Goal: Task Accomplishment & Management: Complete application form

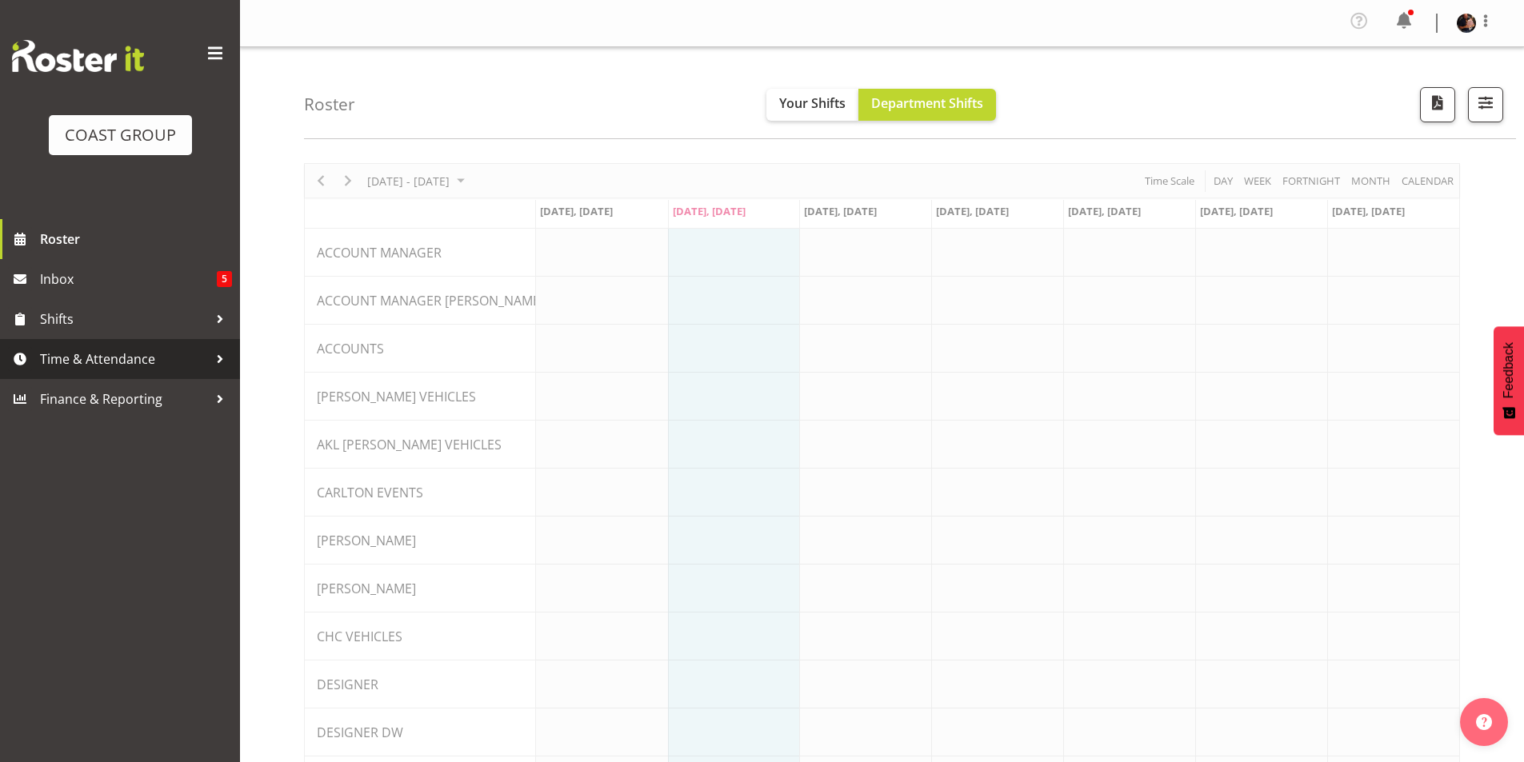
click at [132, 359] on span "Time & Attendance" at bounding box center [124, 359] width 168 height 24
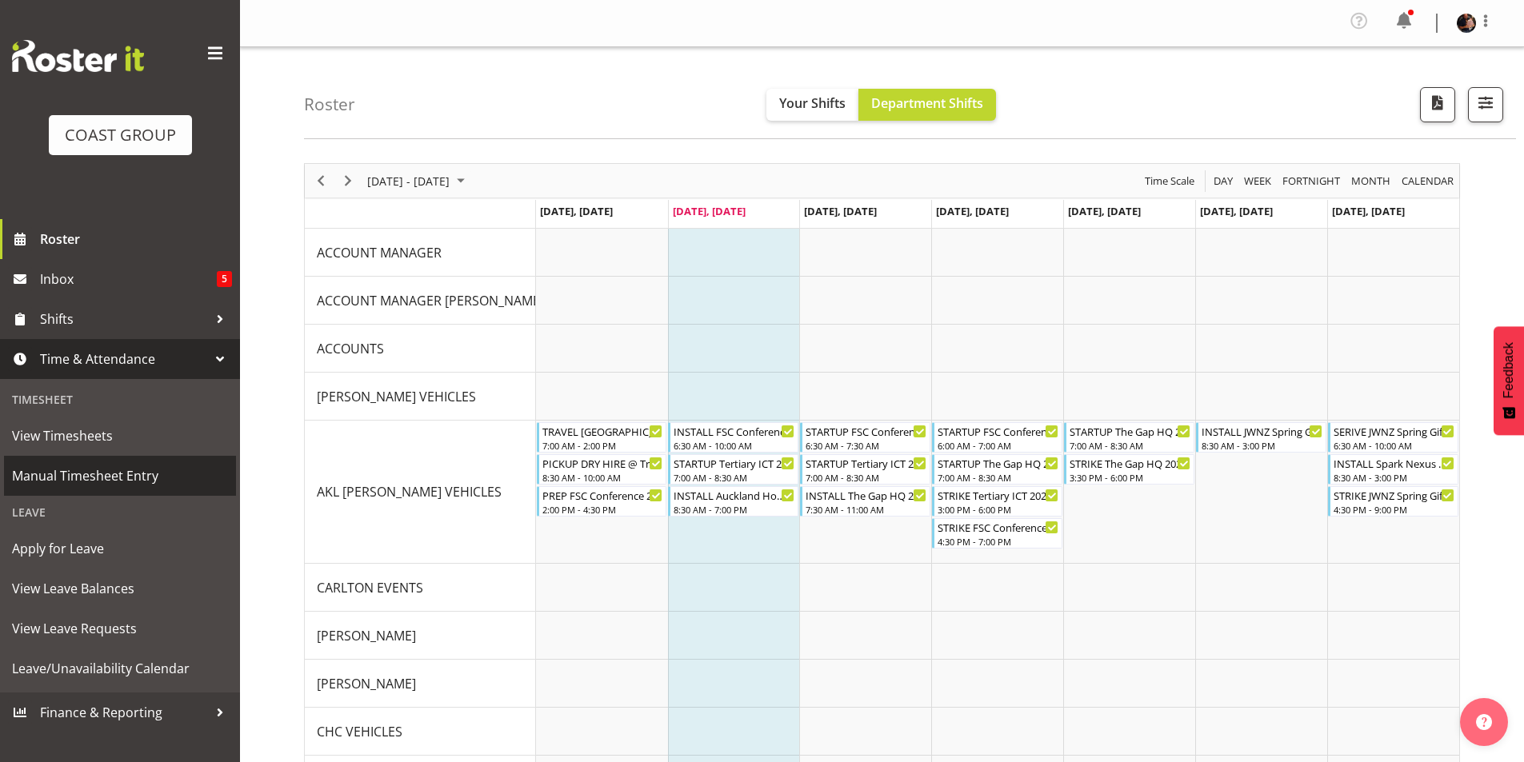
click at [86, 474] on span "Manual Timesheet Entry" at bounding box center [120, 476] width 216 height 24
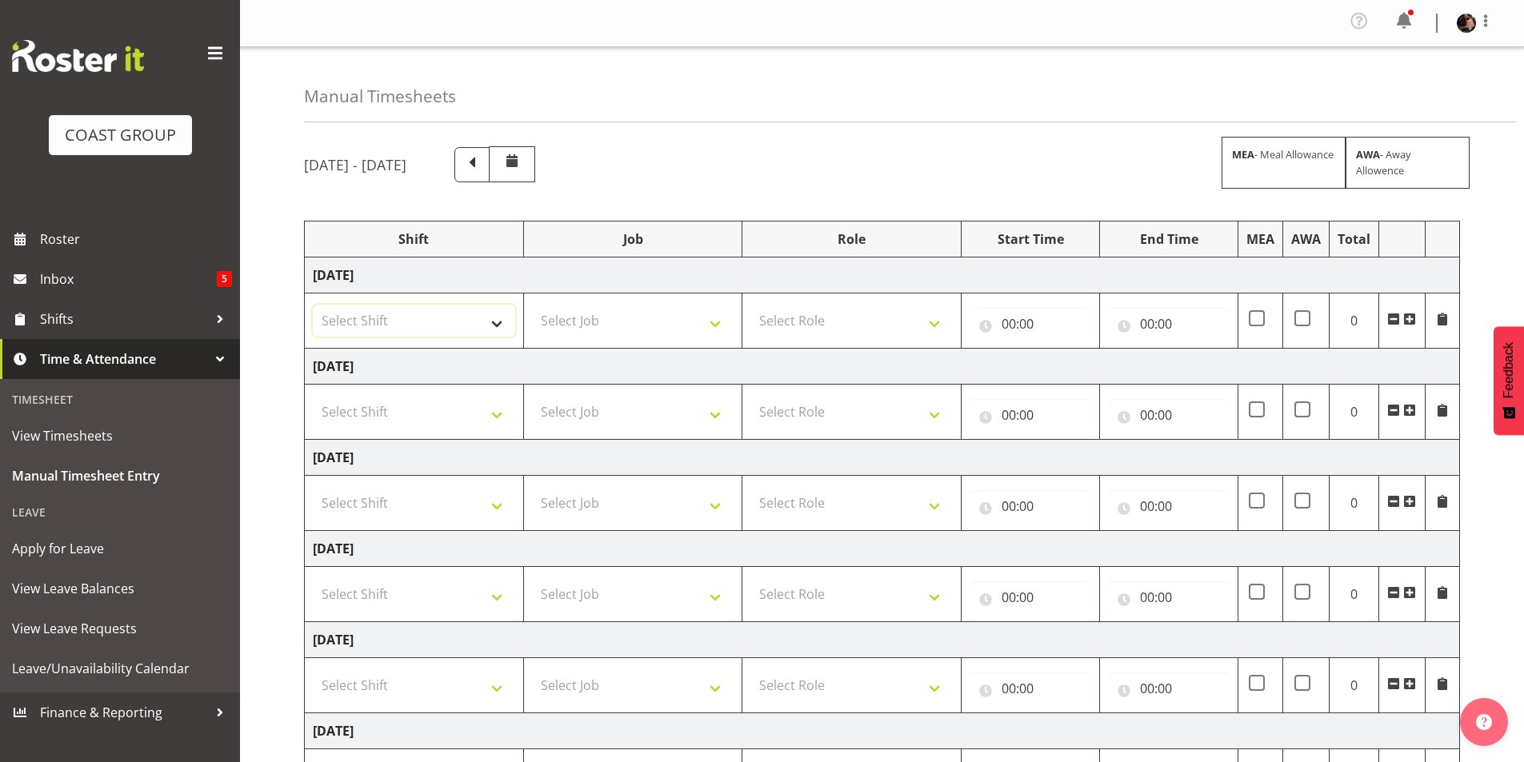
click at [498, 325] on select "Select Shift "Baradene Art Show 2025 @ [GEOGRAPHIC_DATA] on site @ TBC 1 SLP PR…" at bounding box center [414, 321] width 202 height 32
select select "5001"
click at [313, 305] on select "Select Shift "Baradene Art Show 2025 @ [GEOGRAPHIC_DATA] on site @ TBC 1 SLP PR…" at bounding box center [414, 321] width 202 height 32
click at [369, 411] on select "Select Shift "Baradene Art Show 2025 @ [GEOGRAPHIC_DATA] on site @ TBC 1 SLP PR…" at bounding box center [414, 412] width 202 height 32
select select "5001"
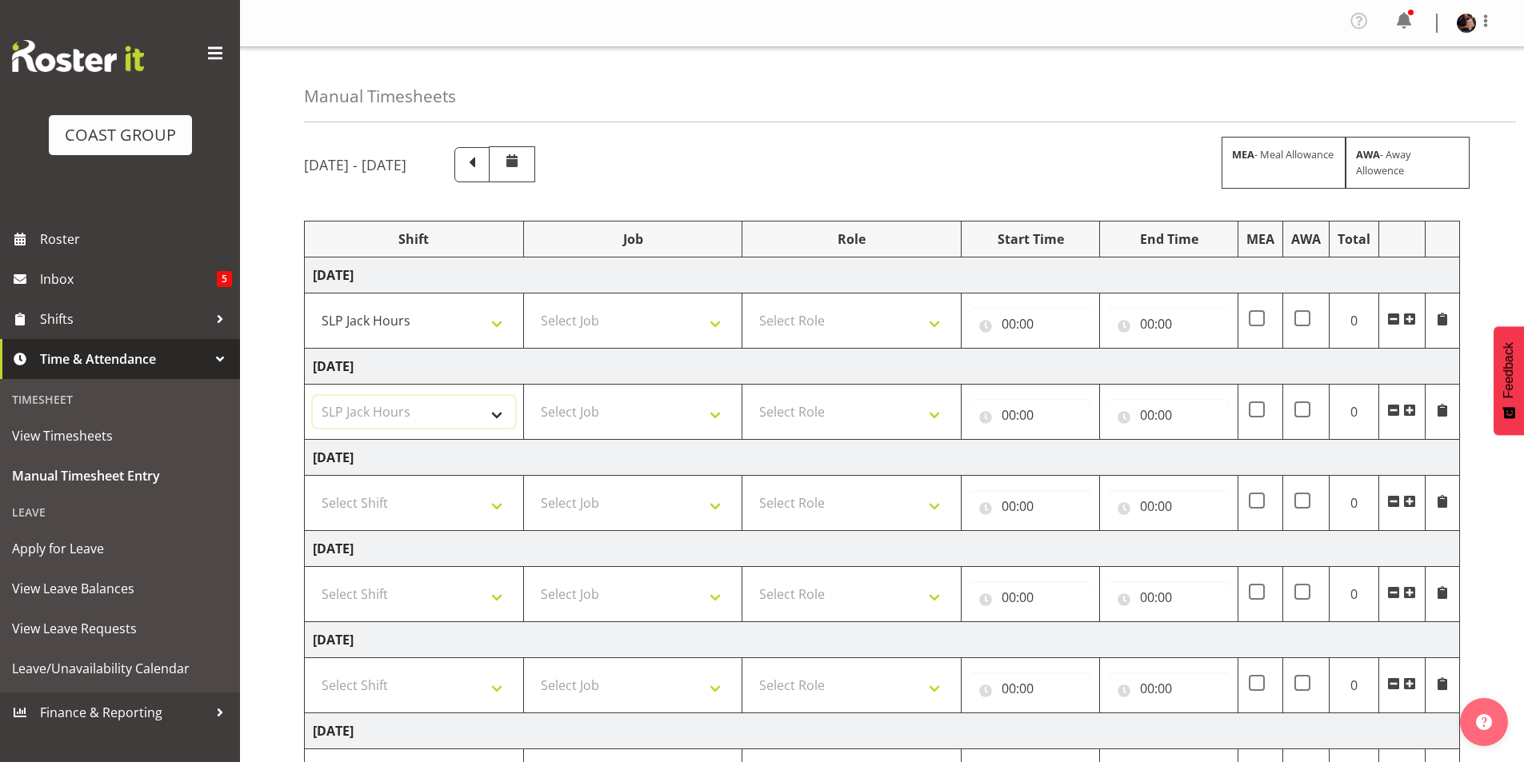
click at [313, 396] on select "Select Shift "Baradene Art Show 2025 @ [GEOGRAPHIC_DATA] on site @ TBC 1 SLP PR…" at bounding box center [414, 412] width 202 height 32
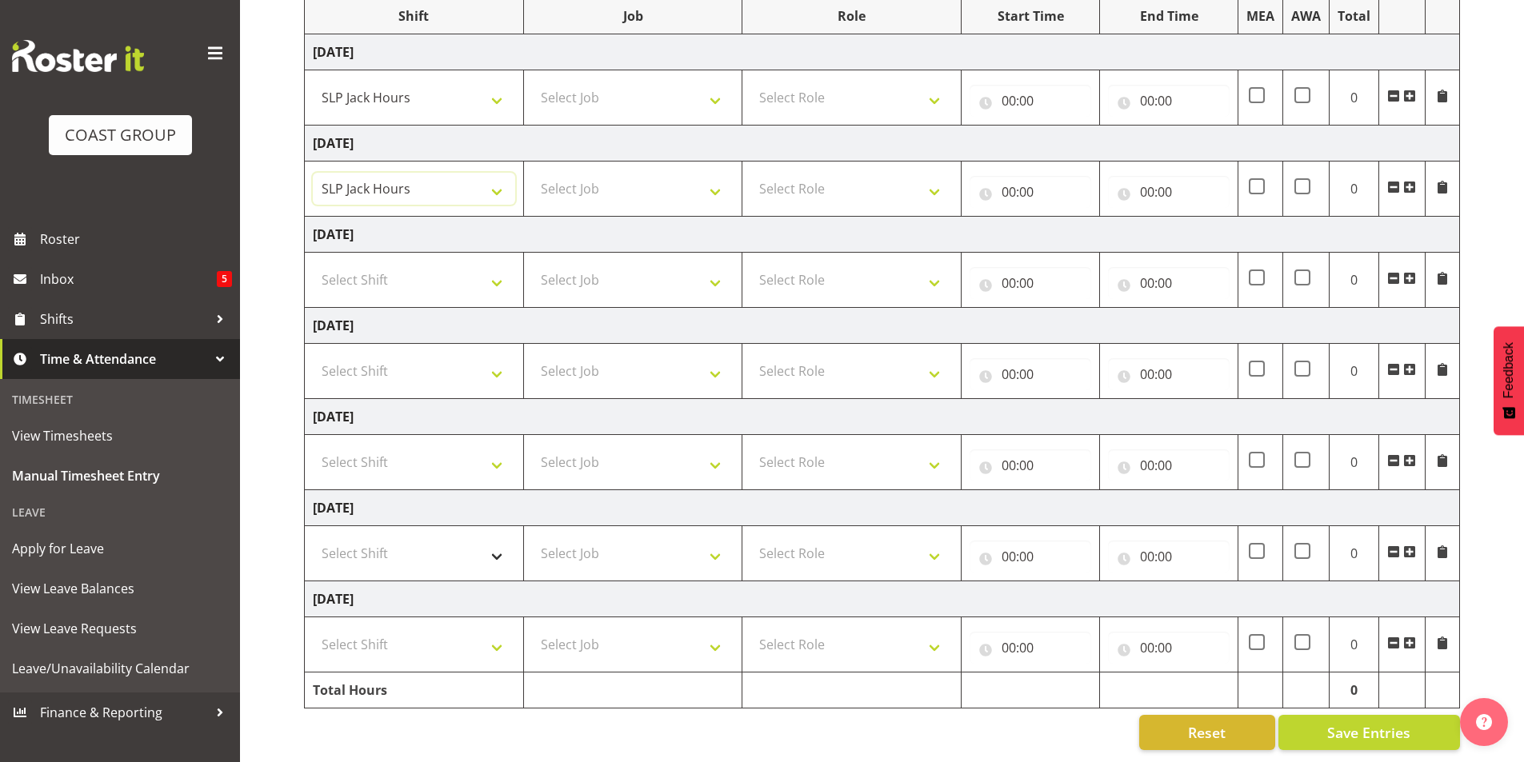
scroll to position [235, 0]
click at [386, 541] on select "Select Shift "Baradene Art Show 2025 @ [GEOGRAPHIC_DATA] on site @ TBC 1 SLP PR…" at bounding box center [414, 554] width 202 height 32
click at [376, 546] on select ""Baradene Art Show 2025 @ [GEOGRAPHIC_DATA] on site @ TBC 1 SLP PRODUCTION 1 SL…" at bounding box center [414, 554] width 202 height 32
select select "5001"
click at [313, 538] on select ""Baradene Art Show 2025 @ [GEOGRAPHIC_DATA] on site @ TBC 1 SLP PRODUCTION 1 SL…" at bounding box center [414, 554] width 202 height 32
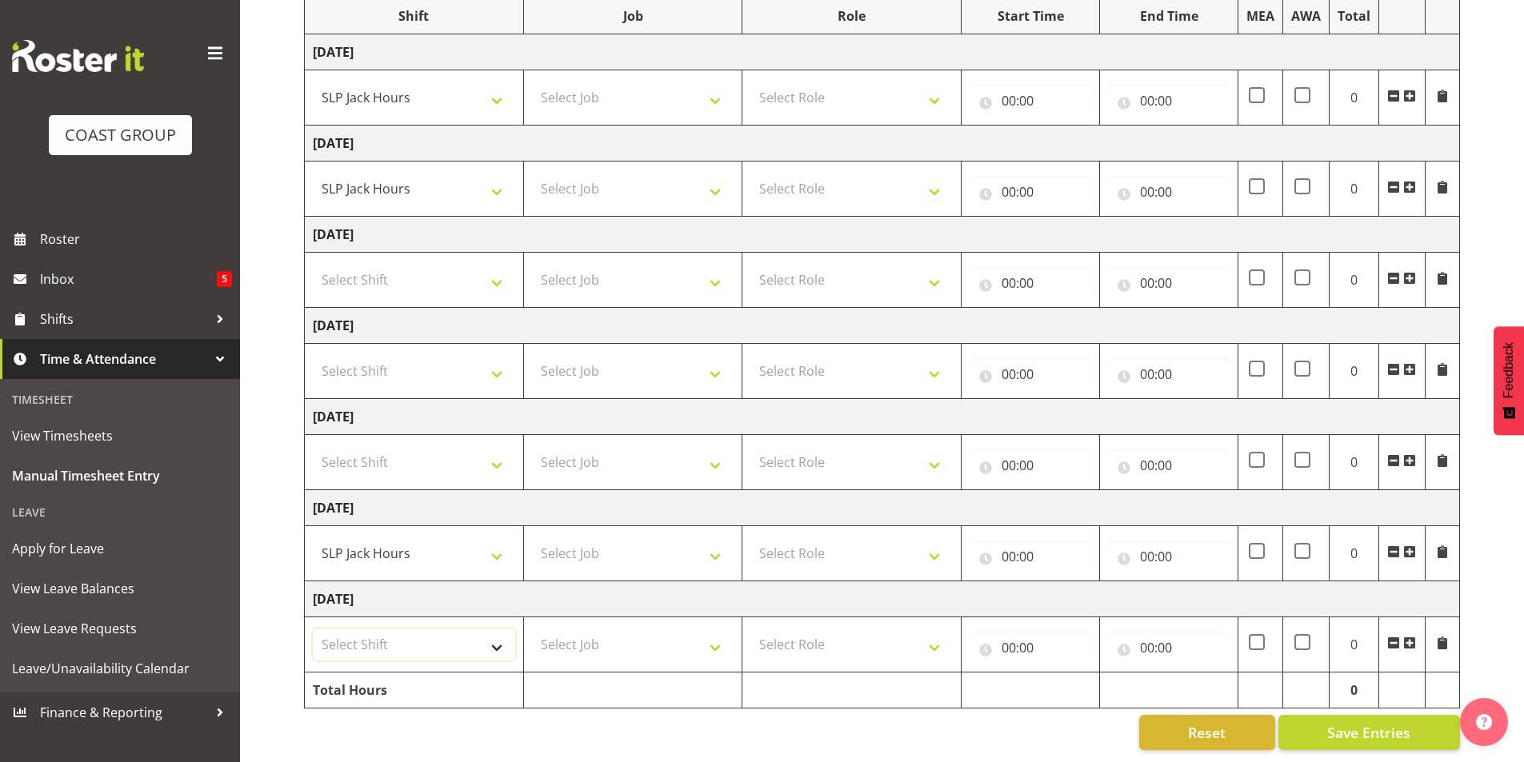
click at [405, 641] on select "Select Shift "Baradene Art Show 2025 @ [GEOGRAPHIC_DATA] on site @ TBC 1 SLP PR…" at bounding box center [414, 645] width 202 height 32
select select "5001"
click at [313, 629] on select "Select Shift "Baradene Art Show 2025 @ [GEOGRAPHIC_DATA] on site @ TBC 1 SLP PR…" at bounding box center [414, 645] width 202 height 32
click at [650, 638] on select "Select Job 1 Carlton Events 1 [PERSON_NAME][GEOGRAPHIC_DATA] 1 [PERSON_NAME][GE…" at bounding box center [633, 645] width 202 height 32
select select "45"
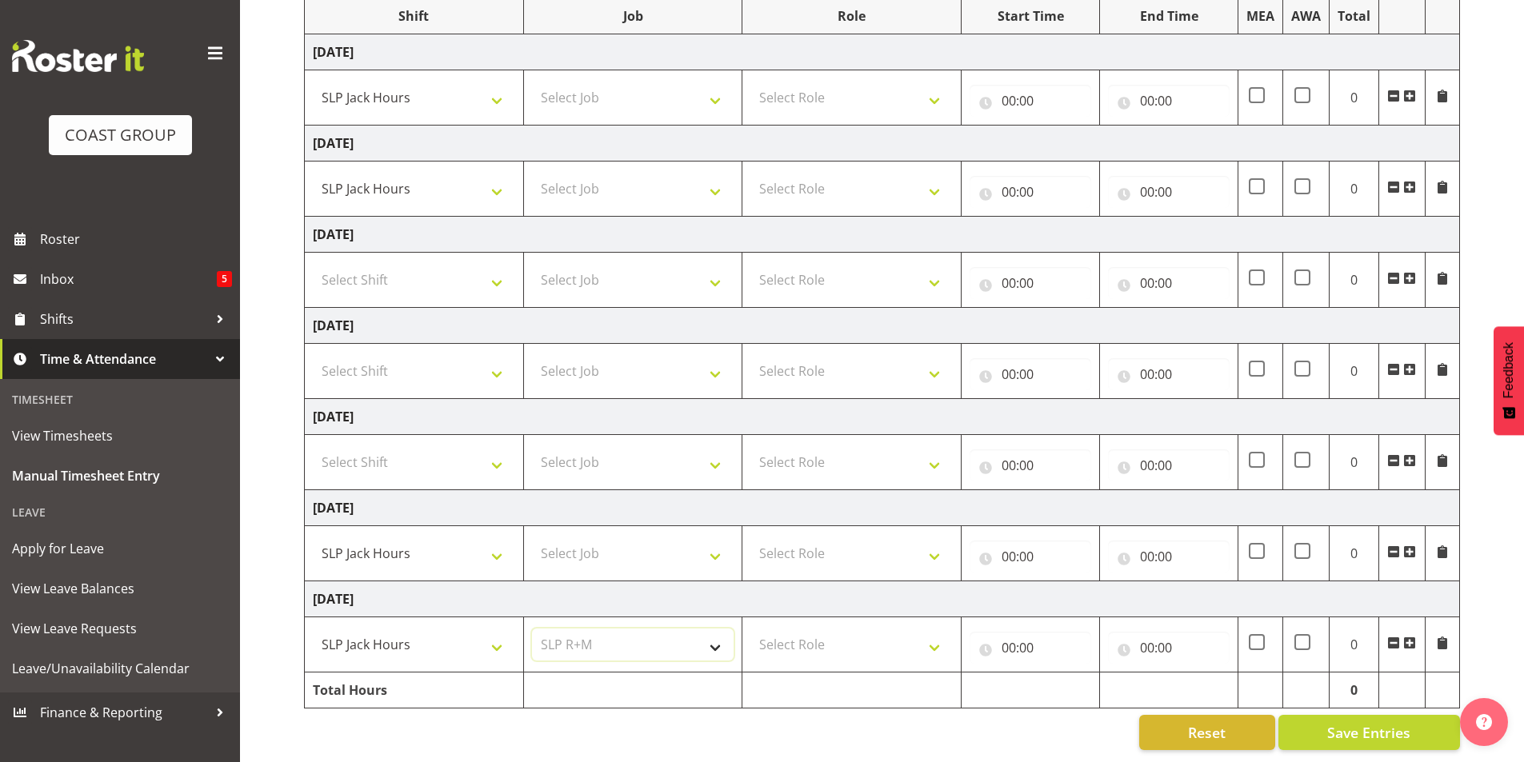
click at [532, 629] on select "Select Job 1 Carlton Events 1 [PERSON_NAME][GEOGRAPHIC_DATA] 1 [PERSON_NAME][GE…" at bounding box center [633, 645] width 202 height 32
click at [666, 555] on select "Select Job 1 Carlton Events 1 [PERSON_NAME][GEOGRAPHIC_DATA] 1 [PERSON_NAME][GE…" at bounding box center [633, 554] width 202 height 32
select select "45"
click at [532, 538] on select "Select Job 1 Carlton Events 1 [PERSON_NAME][GEOGRAPHIC_DATA] 1 [PERSON_NAME][GE…" at bounding box center [633, 554] width 202 height 32
click at [611, 187] on select "Select Job 1 Carlton Events 1 [PERSON_NAME][GEOGRAPHIC_DATA] 1 [PERSON_NAME][GE…" at bounding box center [633, 189] width 202 height 32
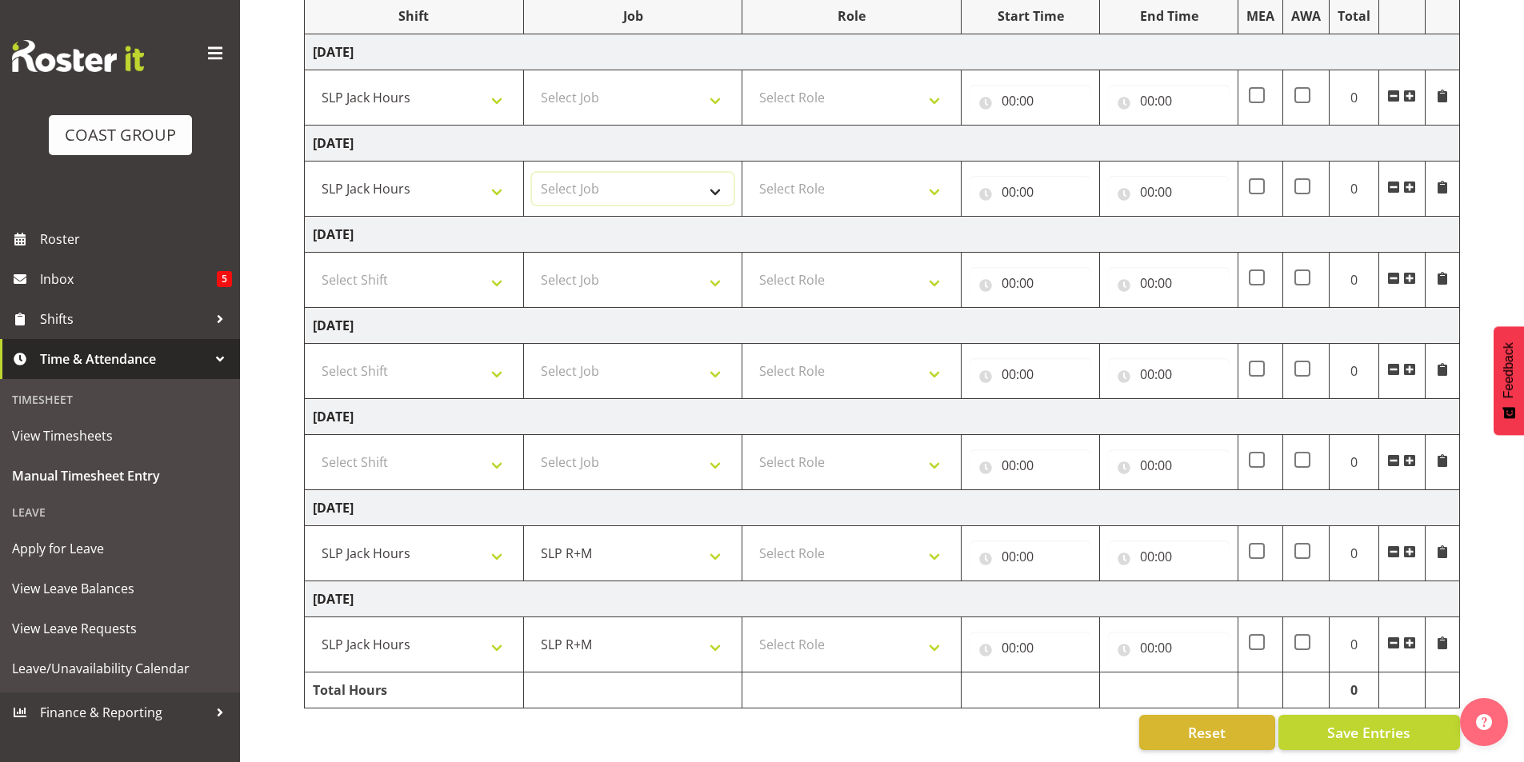
select select "45"
click at [532, 173] on select "Select Job 1 Carlton Events 1 [PERSON_NAME][GEOGRAPHIC_DATA] 1 [PERSON_NAME][GE…" at bounding box center [633, 189] width 202 height 32
click at [638, 83] on select "Select Job 1 Carlton Events 1 [PERSON_NAME][GEOGRAPHIC_DATA] 1 [PERSON_NAME][GE…" at bounding box center [633, 98] width 202 height 32
select select "45"
click at [532, 82] on select "Select Job 1 Carlton Events 1 [PERSON_NAME][GEOGRAPHIC_DATA] 1 [PERSON_NAME][GE…" at bounding box center [633, 98] width 202 height 32
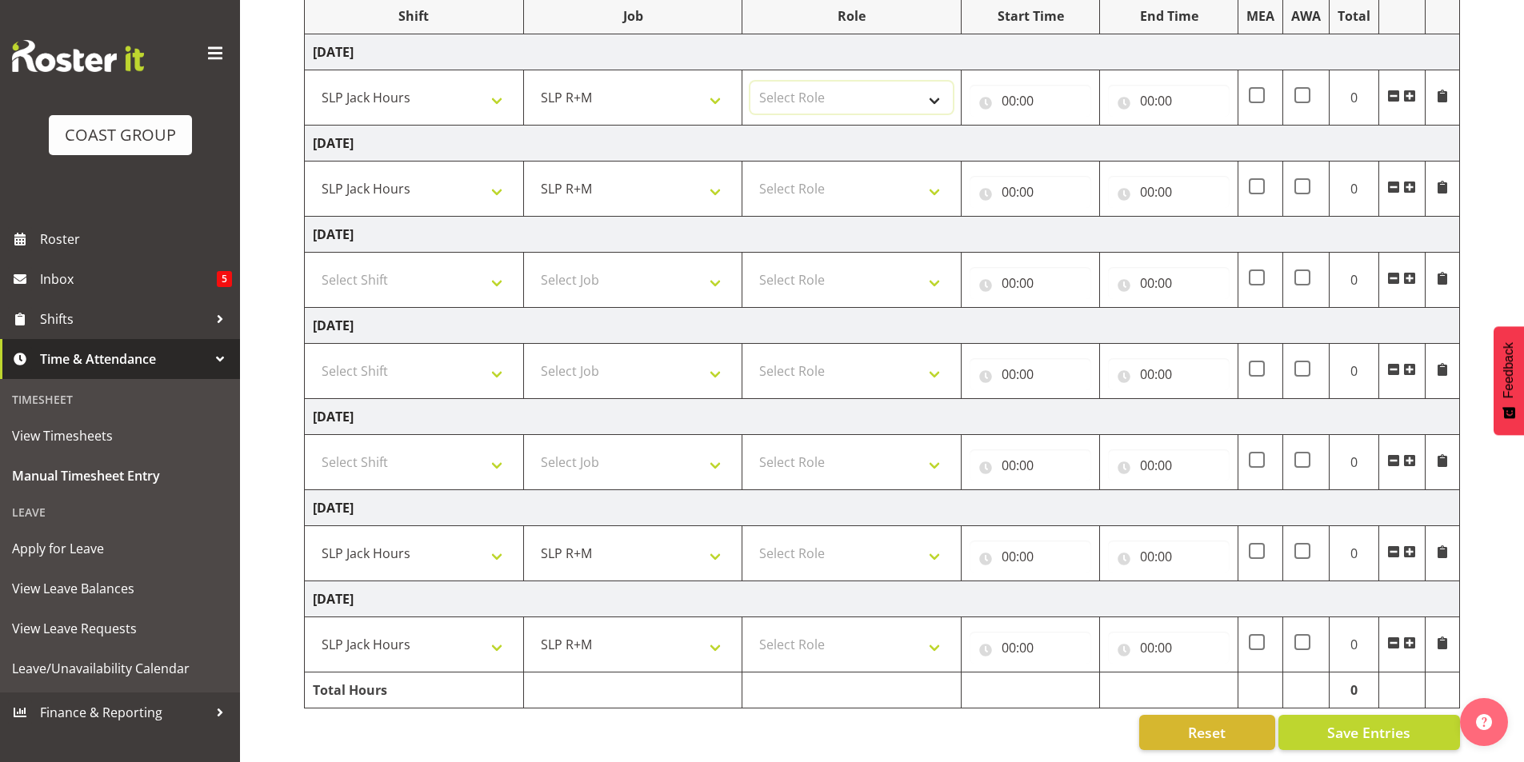
click at [839, 85] on select "Select Role SLP Repairs Technician" at bounding box center [851, 98] width 202 height 32
select select "126"
click at [750, 82] on select "Select Role SLP Repairs Technician" at bounding box center [851, 98] width 202 height 32
click at [846, 187] on select "Select Role SLP Repairs Technician" at bounding box center [851, 189] width 202 height 32
select select "126"
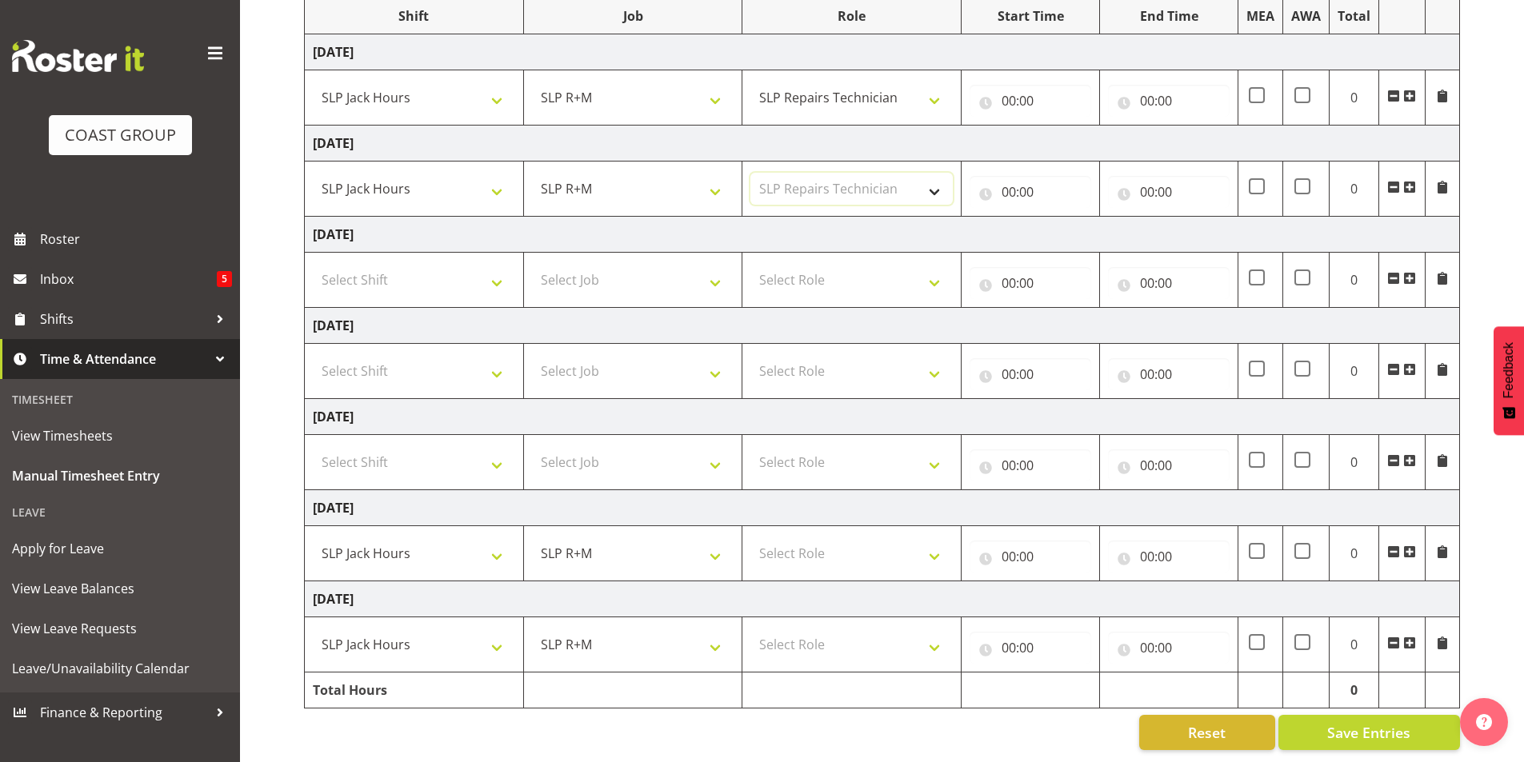
click at [750, 173] on select "Select Role SLP Repairs Technician" at bounding box center [851, 189] width 202 height 32
click at [872, 556] on select "Select Role SLP Repairs Technician" at bounding box center [851, 554] width 202 height 32
select select "126"
click at [750, 538] on select "Select Role SLP Repairs Technician" at bounding box center [851, 554] width 202 height 32
click at [864, 645] on select "Select Role SLP Repairs Technician" at bounding box center [851, 645] width 202 height 32
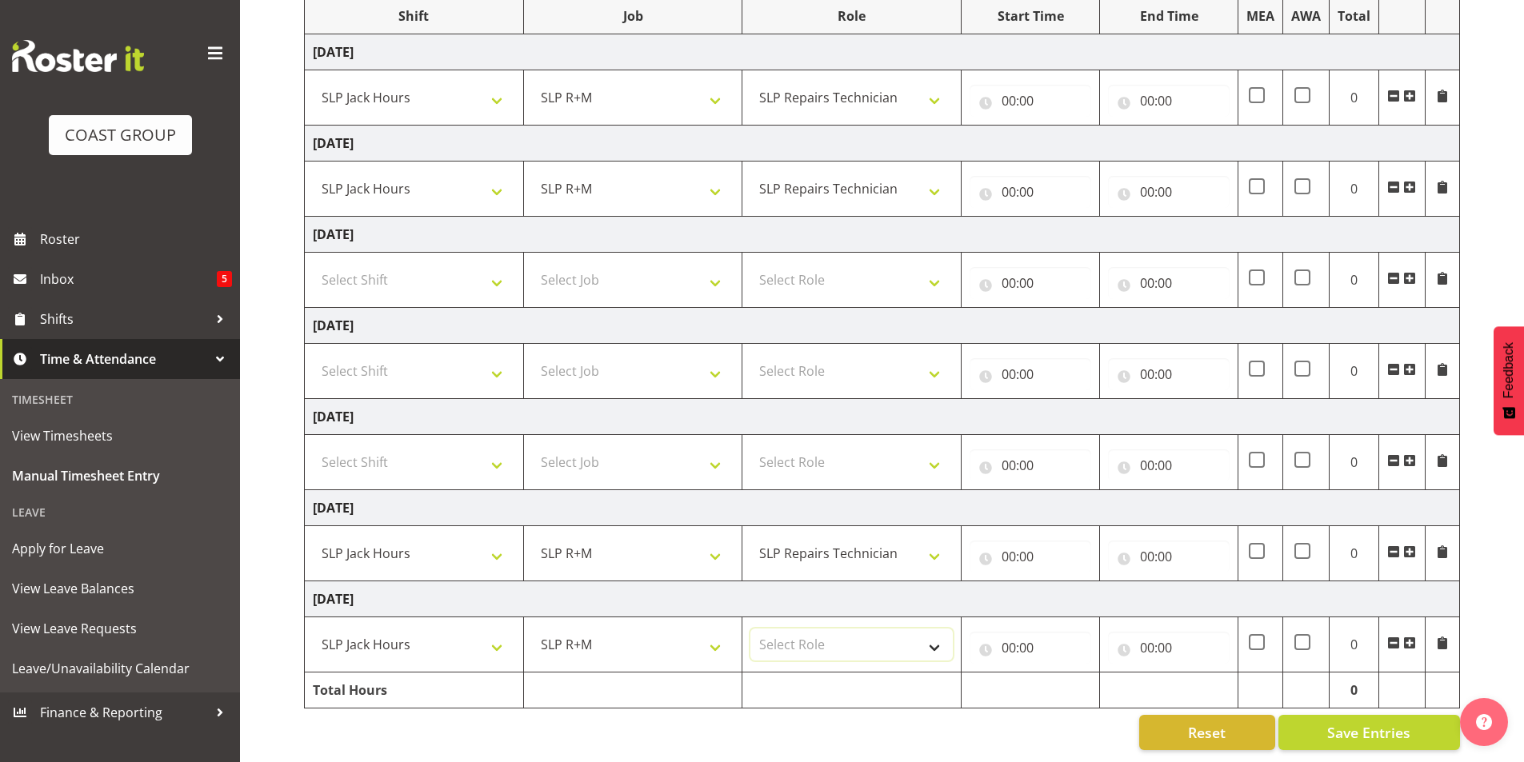
select select "126"
click at [750, 629] on select "Select Role SLP Repairs Technician" at bounding box center [851, 645] width 202 height 32
click at [1026, 91] on input "00:00" at bounding box center [1031, 101] width 122 height 32
click at [1073, 129] on select "00 01 02 03 04 05 06 07 08 09 10 11 12 13 14 15 16 17 18 19 20 21 22 23" at bounding box center [1079, 142] width 36 height 32
select select "6"
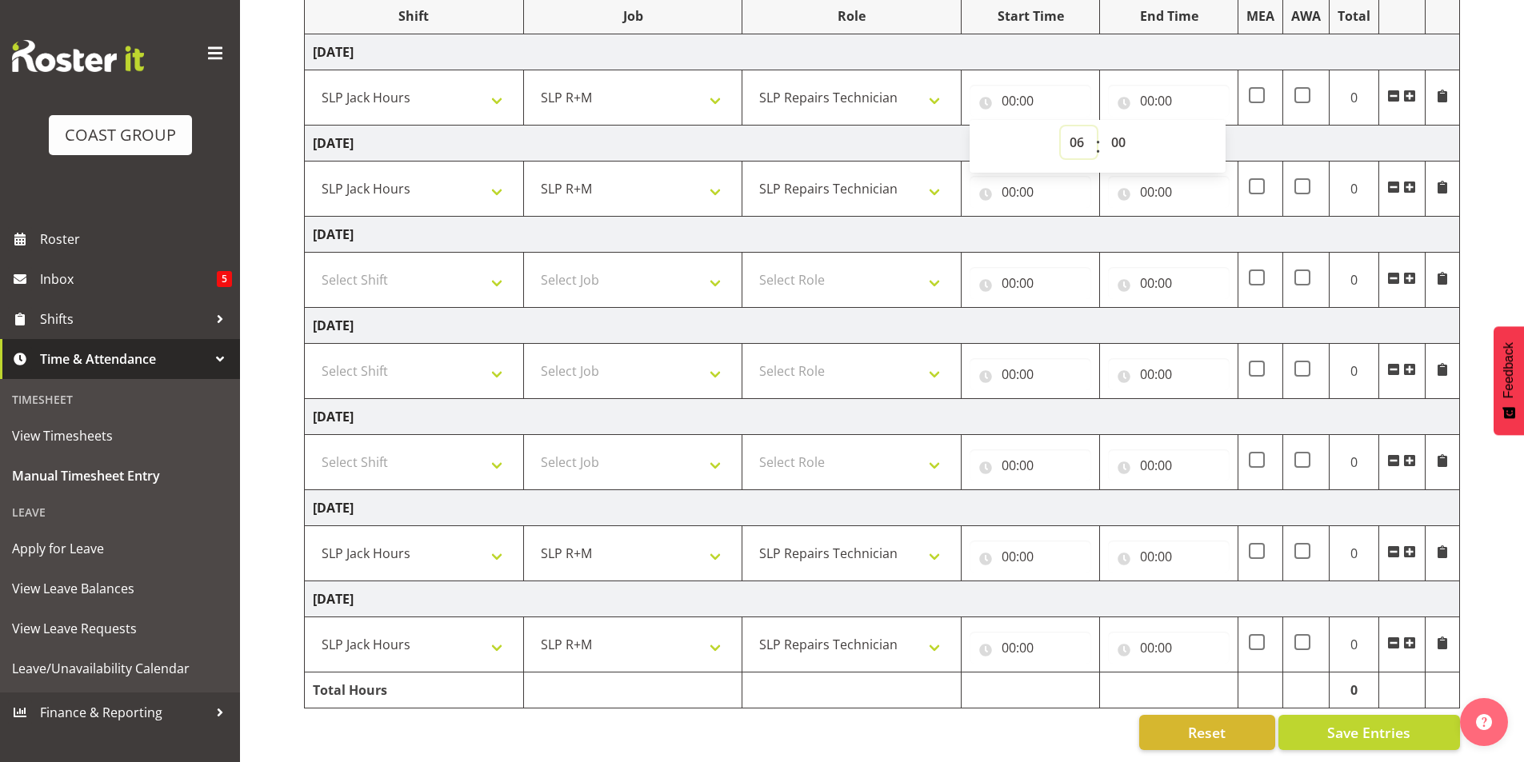
click at [1061, 126] on select "00 01 02 03 04 05 06 07 08 09 10 11 12 13 14 15 16 17 18 19 20 21 22 23" at bounding box center [1079, 142] width 36 height 32
type input "06:00"
click at [1120, 126] on select "00 01 02 03 04 05 06 07 08 09 10 11 12 13 14 15 16 17 18 19 20 21 22 23 24 25 2…" at bounding box center [1120, 142] width 36 height 32
select select "30"
click at [1102, 126] on select "00 01 02 03 04 05 06 07 08 09 10 11 12 13 14 15 16 17 18 19 20 21 22 23 24 25 2…" at bounding box center [1120, 142] width 36 height 32
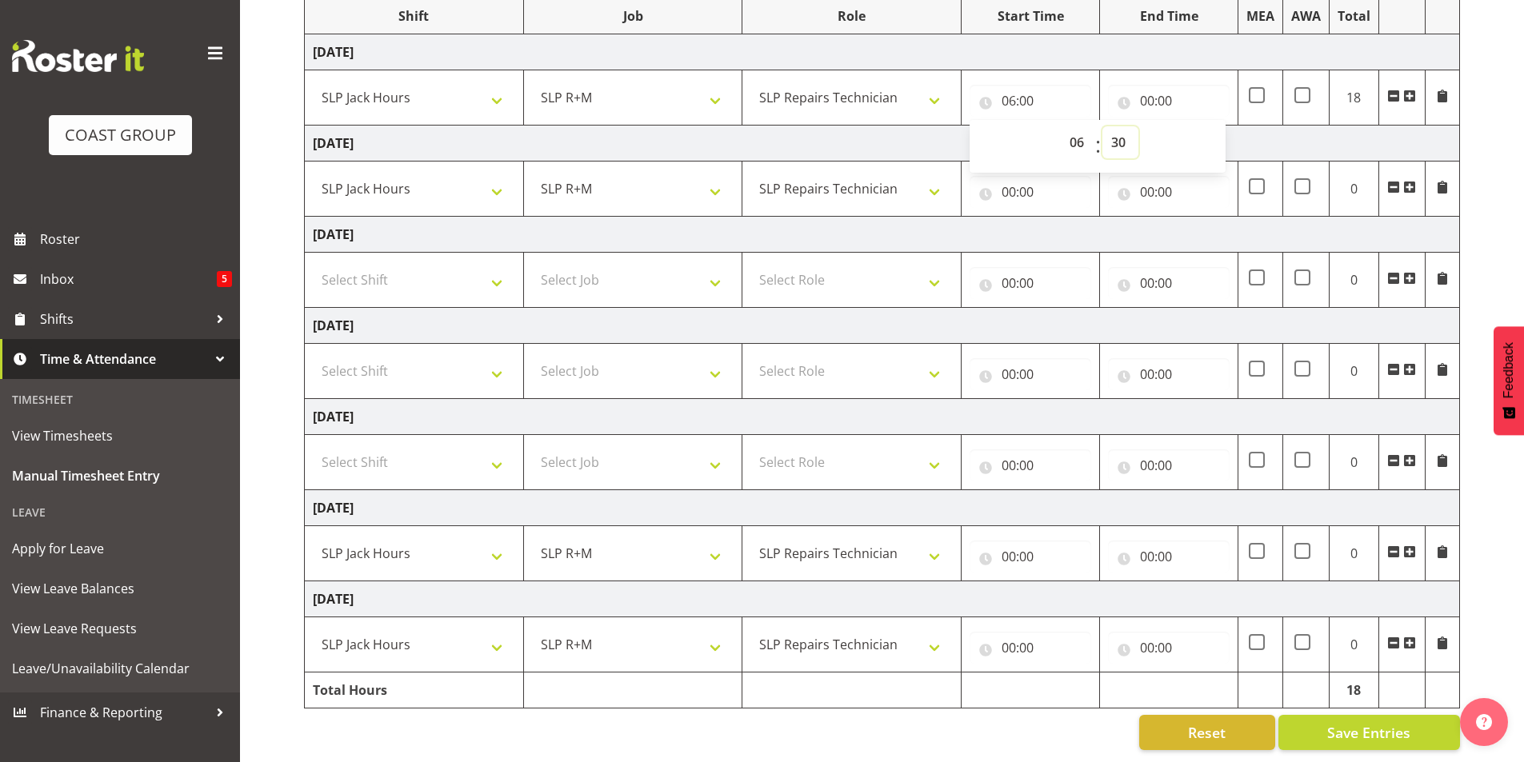
type input "06:30"
click at [1149, 178] on input "00:00" at bounding box center [1169, 192] width 122 height 32
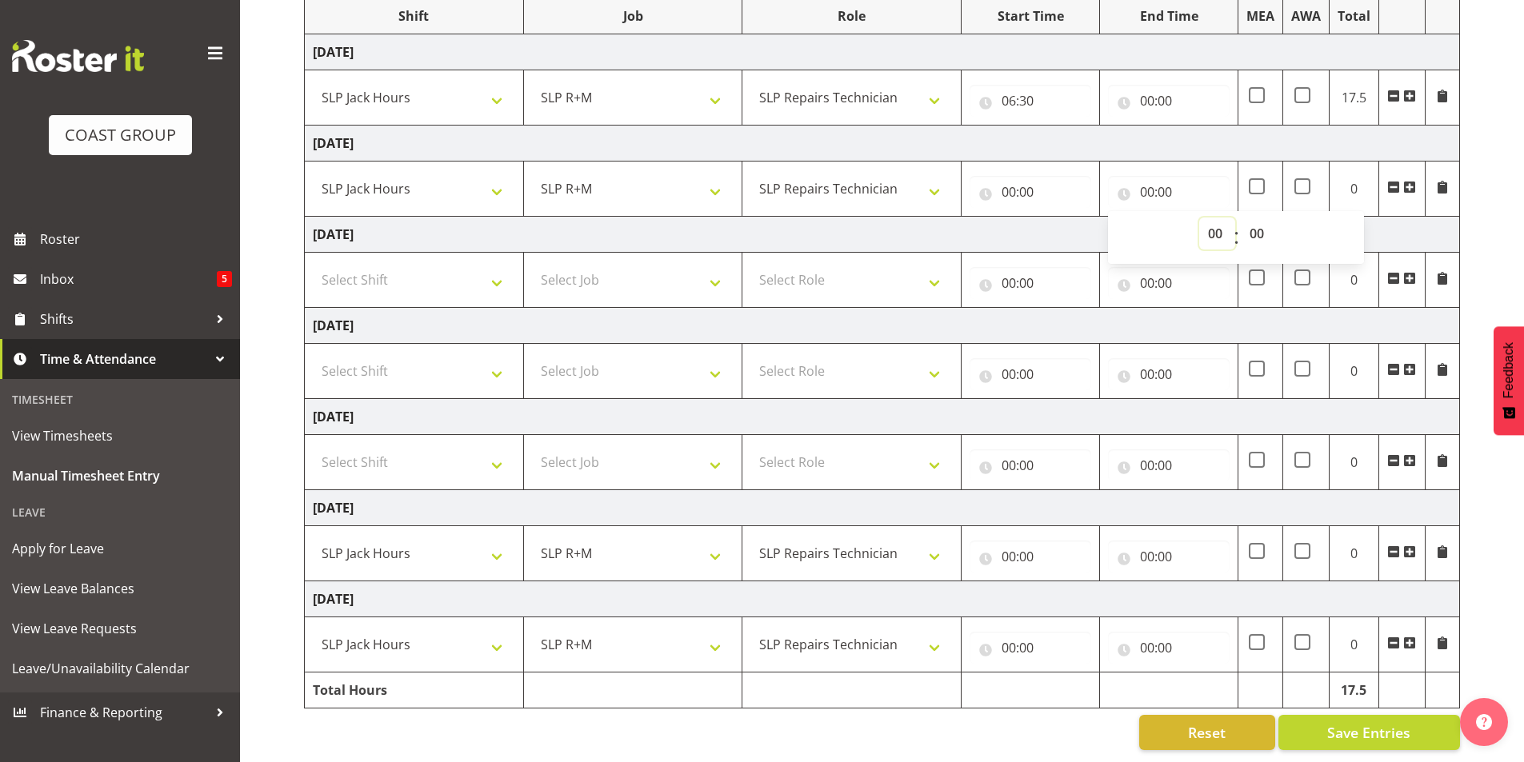
click at [1215, 222] on select "00 01 02 03 04 05 06 07 08 09 10 11 12 13 14 15 16 17 18 19 20 21 22 23" at bounding box center [1217, 234] width 36 height 32
select select "14"
click at [1199, 218] on select "00 01 02 03 04 05 06 07 08 09 10 11 12 13 14 15 16 17 18 19 20 21 22 23" at bounding box center [1217, 234] width 36 height 32
type input "14:00"
click at [1255, 222] on select "00 01 02 03 04 05 06 07 08 09 10 11 12 13 14 15 16 17 18 19 20 21 22 23 24 25 2…" at bounding box center [1259, 234] width 36 height 32
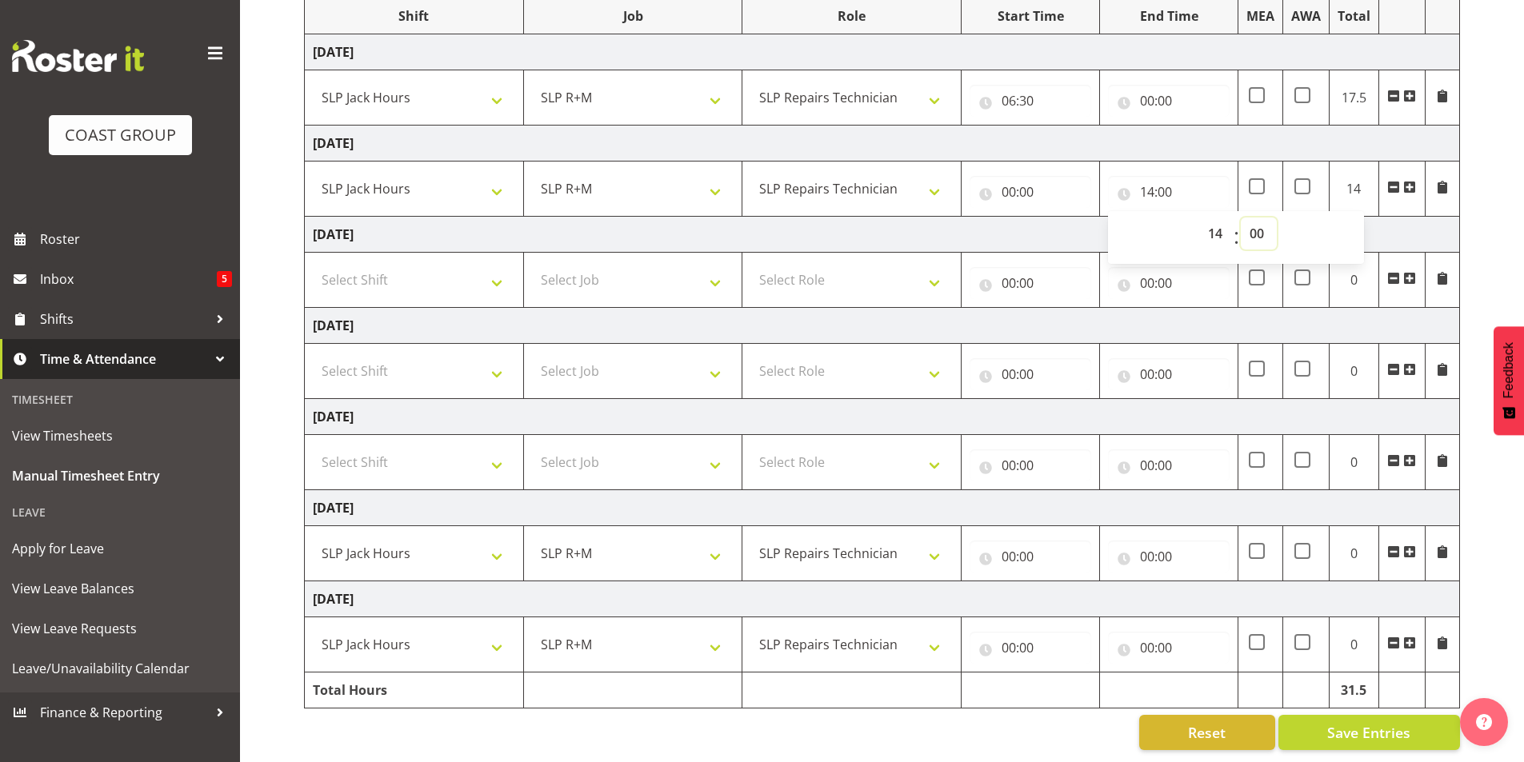
select select "30"
click at [1241, 218] on select "00 01 02 03 04 05 06 07 08 09 10 11 12 13 14 15 16 17 18 19 20 21 22 23 24 25 2…" at bounding box center [1259, 234] width 36 height 32
type input "14:30"
click at [1046, 222] on td "[DATE]" at bounding box center [882, 235] width 1155 height 36
click at [1148, 92] on input "00:00" at bounding box center [1169, 101] width 122 height 32
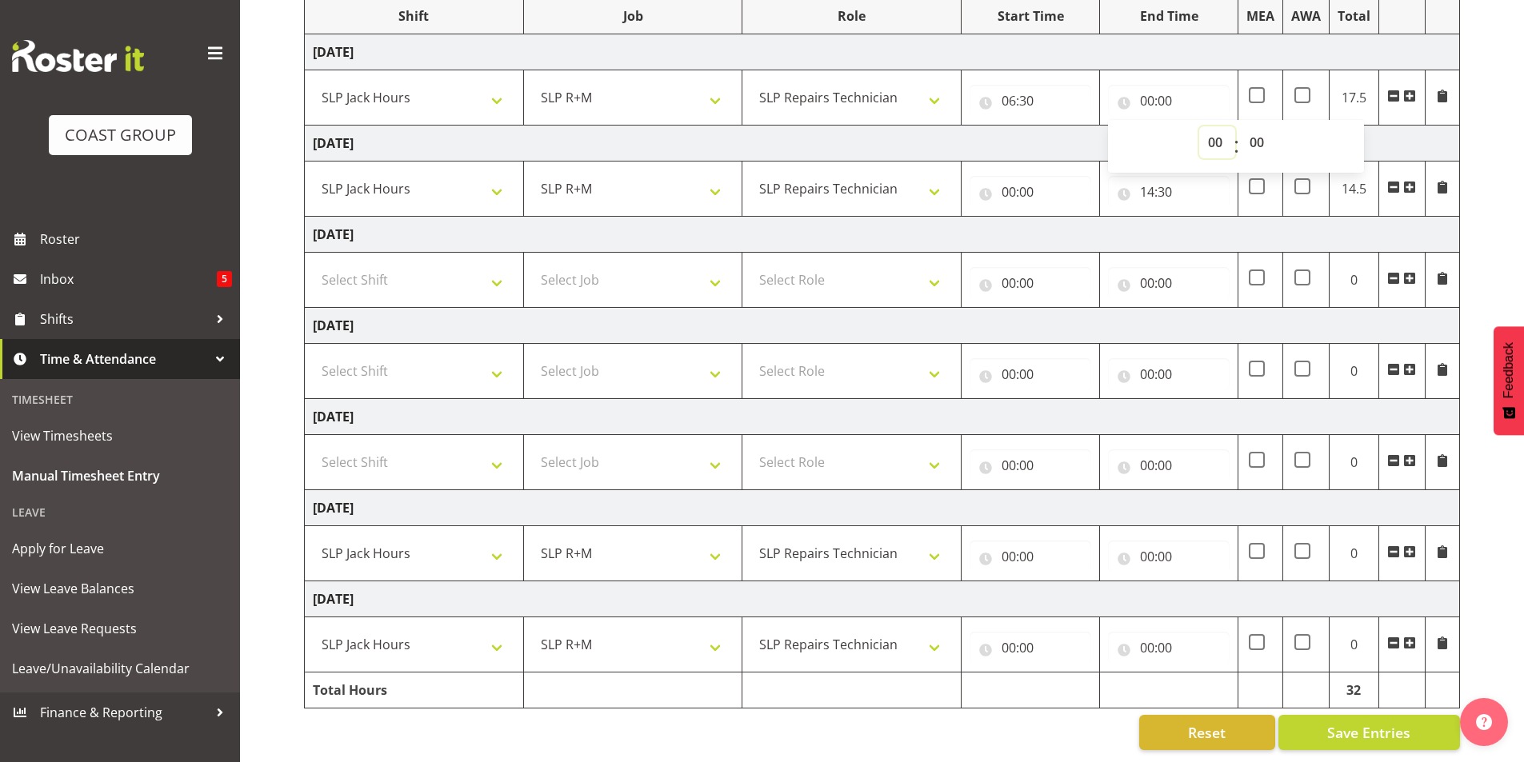
click at [1213, 134] on select "00 01 02 03 04 05 06 07 08 09 10 11 12 13 14 15 16 17 18 19 20 21 22 23" at bounding box center [1217, 142] width 36 height 32
select select "14"
click at [1199, 126] on select "00 01 02 03 04 05 06 07 08 09 10 11 12 13 14 15 16 17 18 19 20 21 22 23" at bounding box center [1217, 142] width 36 height 32
type input "14:00"
click at [1256, 133] on select "00 01 02 03 04 05 06 07 08 09 10 11 12 13 14 15 16 17 18 19 20 21 22 23 24 25 2…" at bounding box center [1259, 142] width 36 height 32
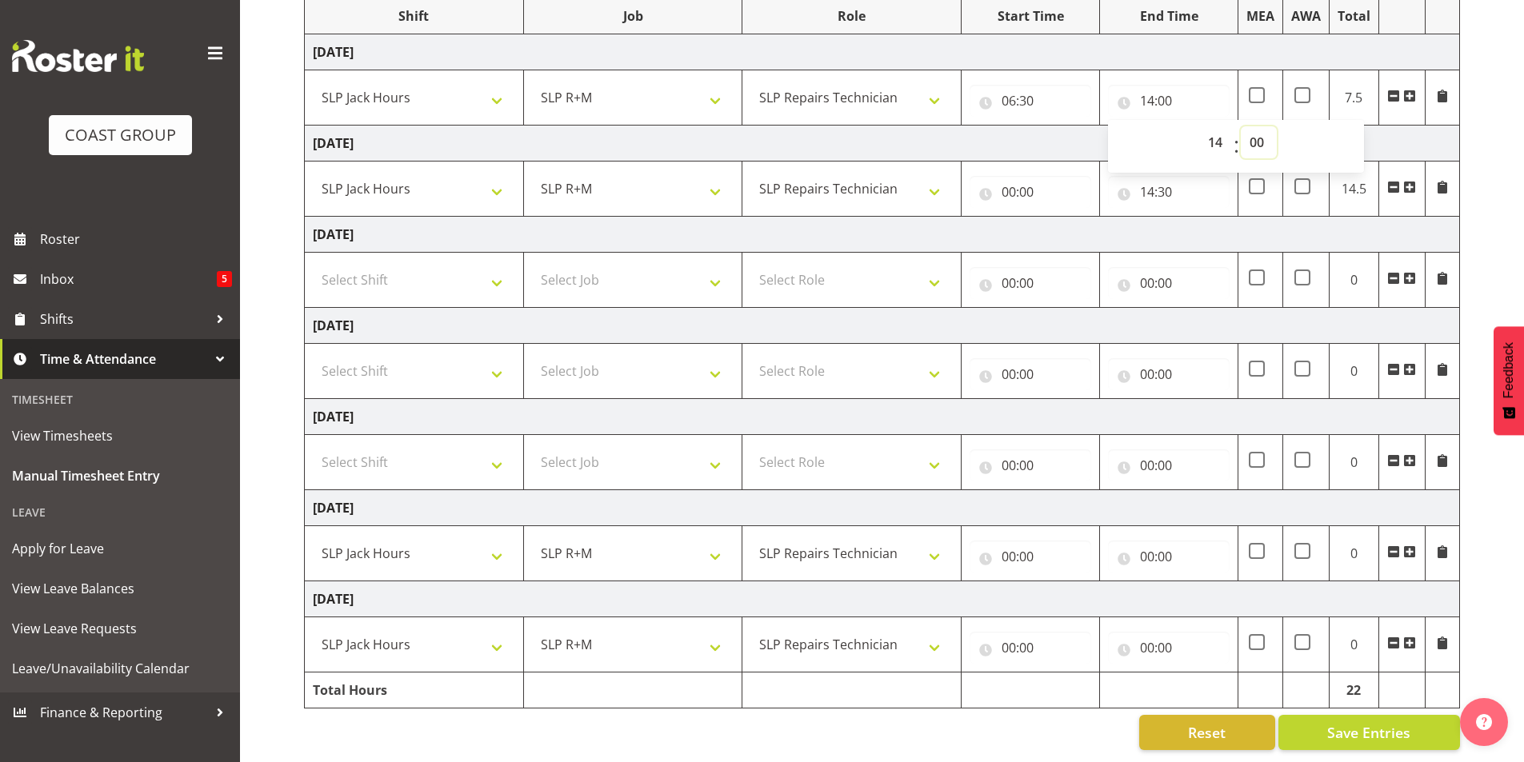
select select "30"
click at [1241, 126] on select "00 01 02 03 04 05 06 07 08 09 10 11 12 13 14 15 16 17 18 19 20 21 22 23 24 25 2…" at bounding box center [1259, 142] width 36 height 32
type input "14:30"
click at [1016, 182] on input "00:00" at bounding box center [1031, 192] width 122 height 32
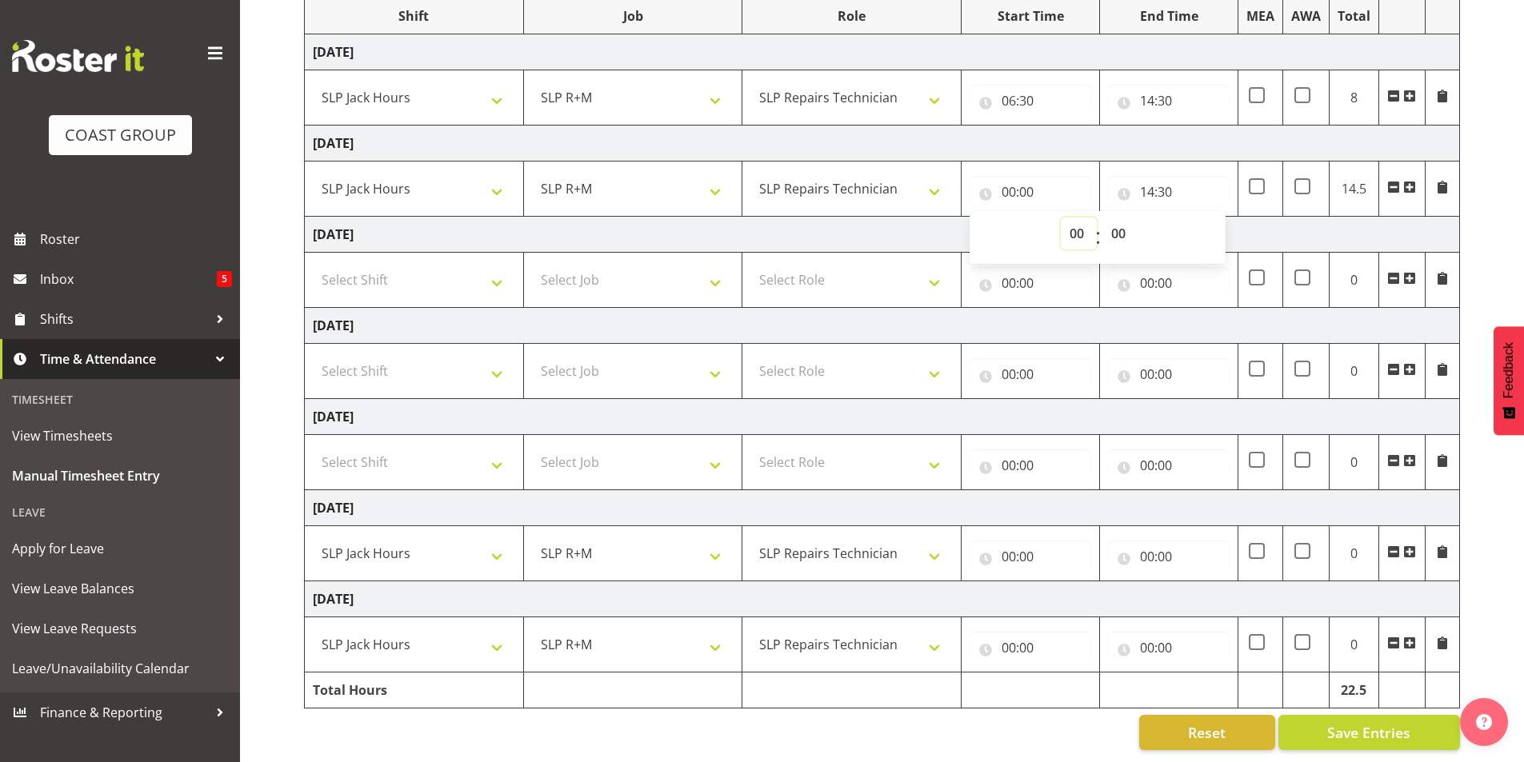
click at [1080, 222] on select "00 01 02 03 04 05 06 07 08 09 10 11 12 13 14 15 16 17 18 19 20 21 22 23" at bounding box center [1079, 234] width 36 height 32
select select "6"
click at [1061, 218] on select "00 01 02 03 04 05 06 07 08 09 10 11 12 13 14 15 16 17 18 19 20 21 22 23" at bounding box center [1079, 234] width 36 height 32
type input "06:00"
click at [1118, 222] on select "00 01 02 03 04 05 06 07 08 09 10 11 12 13 14 15 16 17 18 19 20 21 22 23 24 25 2…" at bounding box center [1120, 234] width 36 height 32
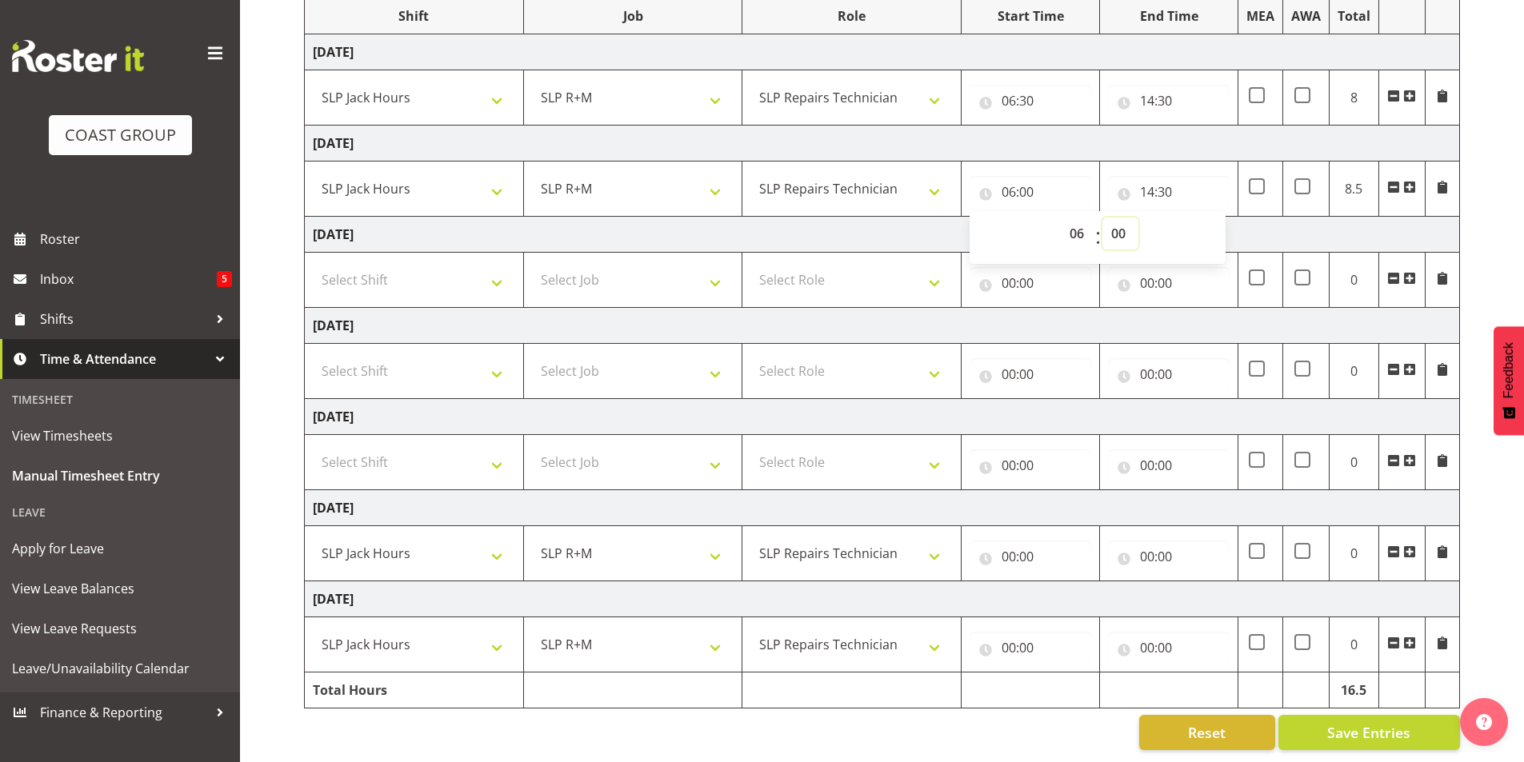
select select "30"
click at [1102, 218] on select "00 01 02 03 04 05 06 07 08 09 10 11 12 13 14 15 16 17 18 19 20 21 22 23 24 25 2…" at bounding box center [1120, 234] width 36 height 32
type input "06:30"
click at [967, 310] on td "[DATE]" at bounding box center [882, 326] width 1155 height 36
click at [1008, 546] on input "00:00" at bounding box center [1031, 557] width 122 height 32
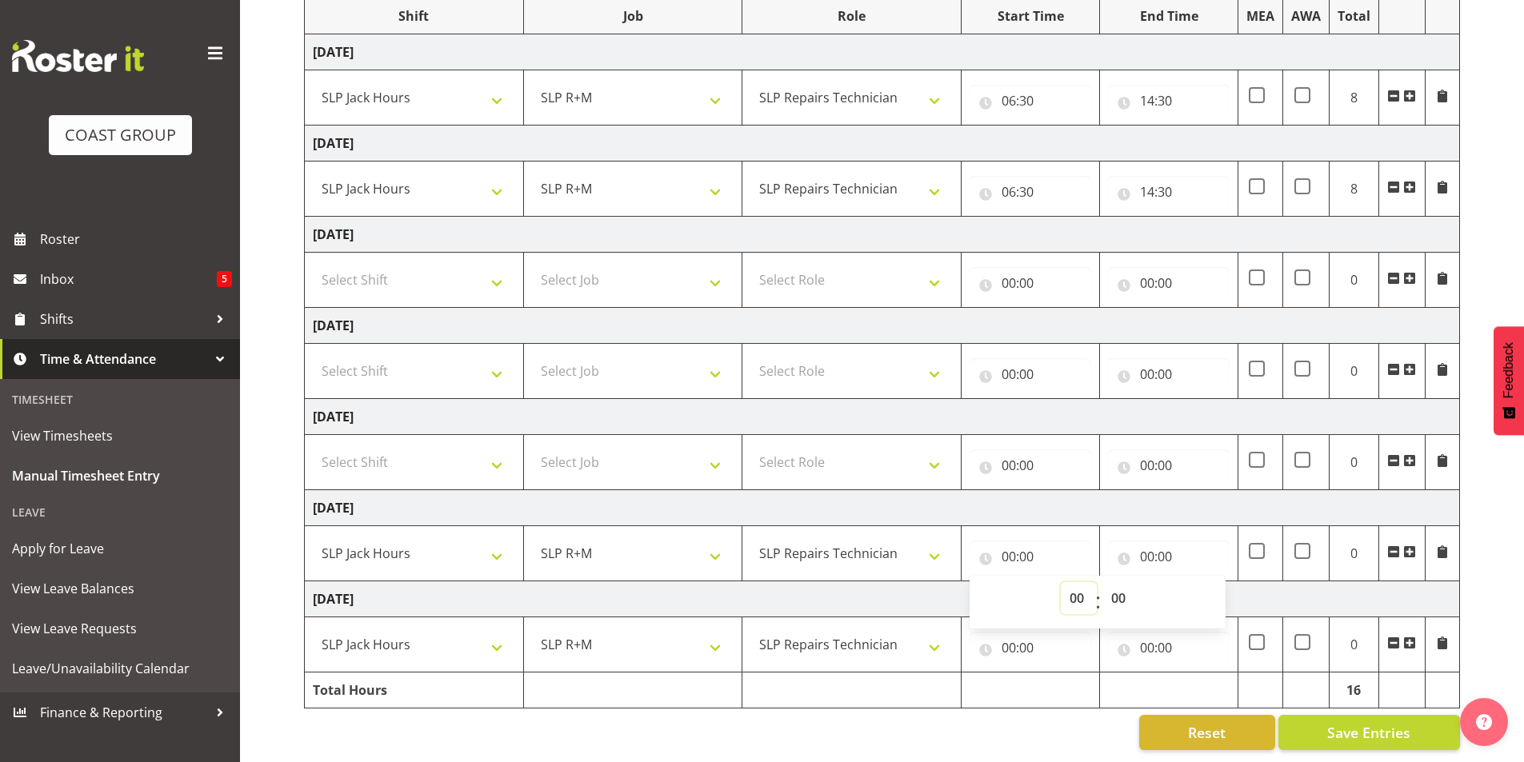
click at [1076, 589] on select "00 01 02 03 04 05 06 07 08 09 10 11 12 13 14 15 16 17 18 19 20 21 22 23" at bounding box center [1079, 598] width 36 height 32
select select "6"
click at [1061, 582] on select "00 01 02 03 04 05 06 07 08 09 10 11 12 13 14 15 16 17 18 19 20 21 22 23" at bounding box center [1079, 598] width 36 height 32
type input "06:00"
click at [1120, 586] on select "00 01 02 03 04 05 06 07 08 09 10 11 12 13 14 15 16 17 18 19 20 21 22 23 24 25 2…" at bounding box center [1120, 598] width 36 height 32
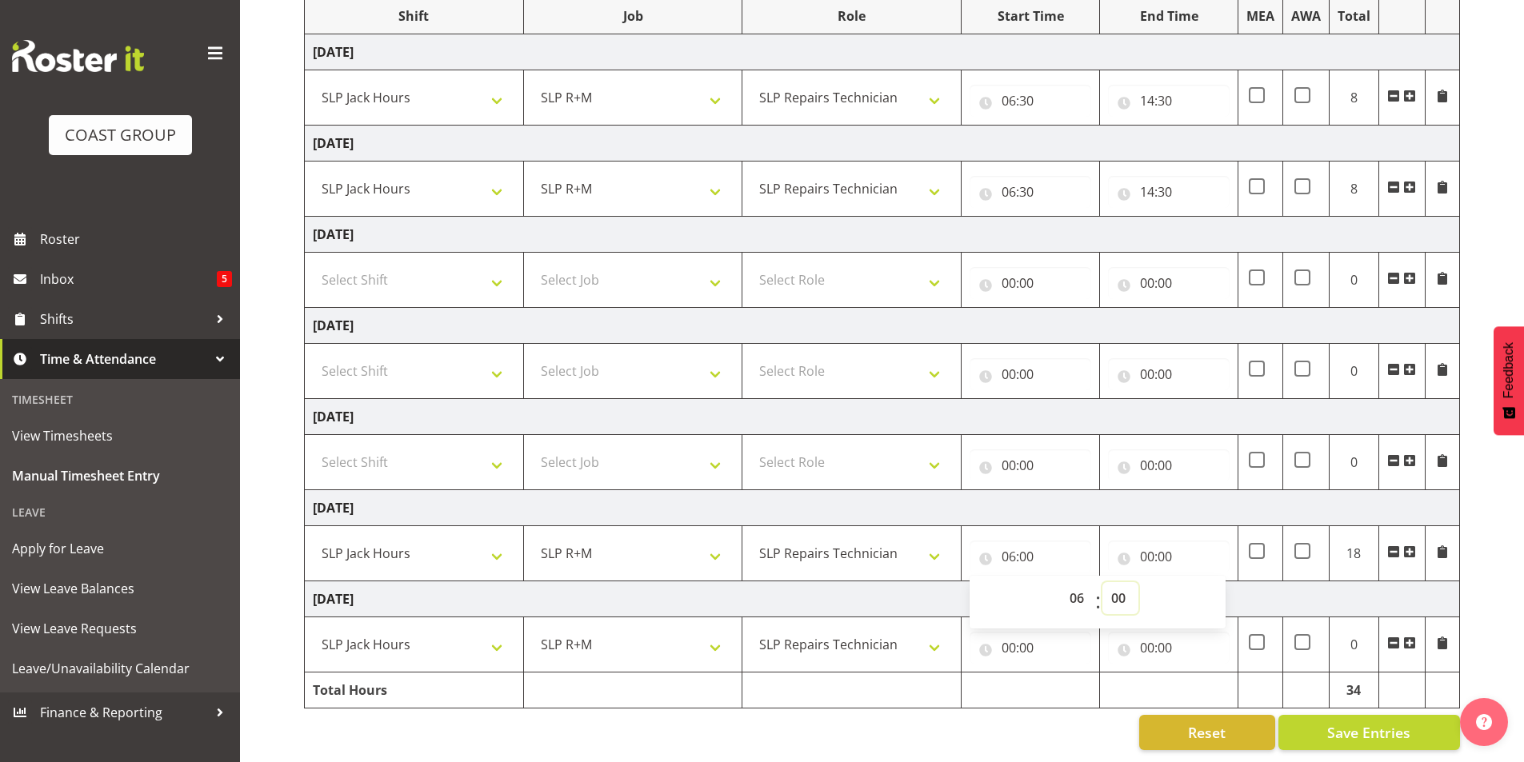
select select "30"
click at [1102, 582] on select "00 01 02 03 04 05 06 07 08 09 10 11 12 13 14 15 16 17 18 19 20 21 22 23 24 25 2…" at bounding box center [1120, 598] width 36 height 32
type input "06:30"
click at [1152, 547] on input "00:00" at bounding box center [1169, 557] width 122 height 32
click at [1210, 582] on select "00 01 02 03 04 05 06 07 08 09 10 11 12 13 14 15 16 17 18 19 20 21 22 23" at bounding box center [1217, 598] width 36 height 32
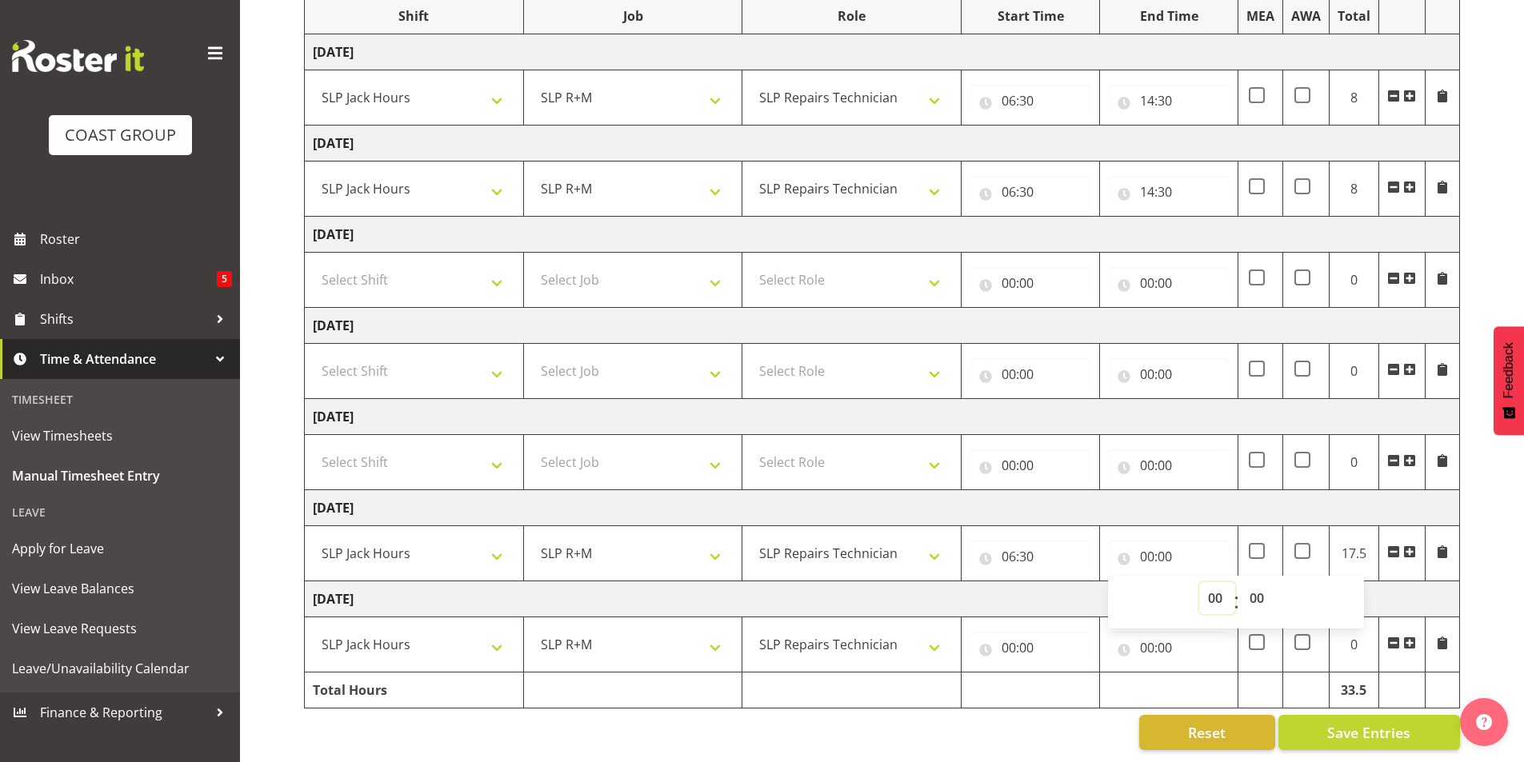
select select "14"
click at [1199, 582] on select "00 01 02 03 04 05 06 07 08 09 10 11 12 13 14 15 16 17 18 19 20 21 22 23" at bounding box center [1217, 598] width 36 height 32
type input "14:00"
click at [1255, 586] on select "00 01 02 03 04 05 06 07 08 09 10 11 12 13 14 15 16 17 18 19 20 21 22 23 24 25 2…" at bounding box center [1259, 598] width 36 height 32
select select "30"
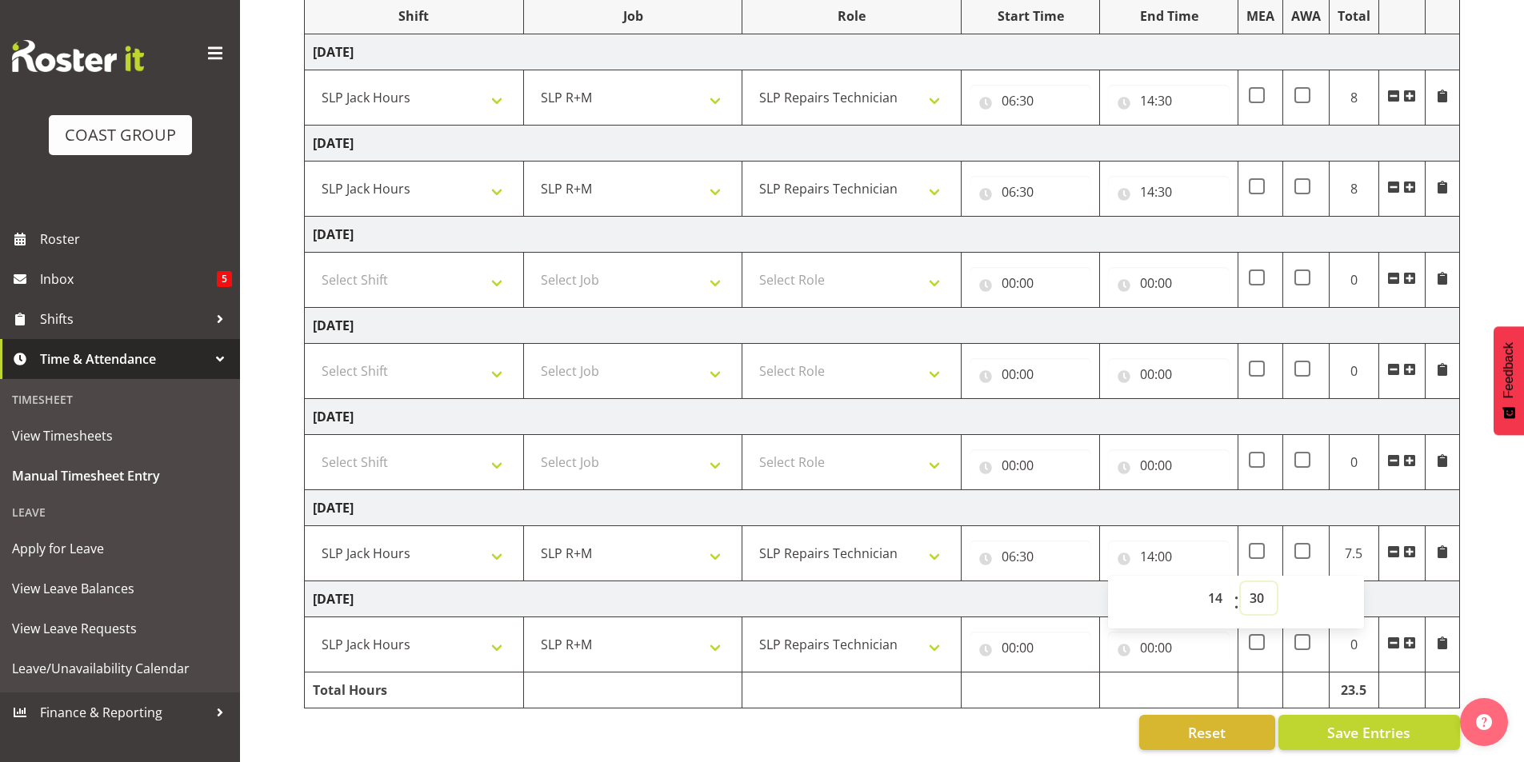
click at [1241, 582] on select "00 01 02 03 04 05 06 07 08 09 10 11 12 13 14 15 16 17 18 19 20 21 22 23 24 25 2…" at bounding box center [1259, 598] width 36 height 32
type input "14:30"
click at [1012, 636] on input "00:00" at bounding box center [1031, 648] width 122 height 32
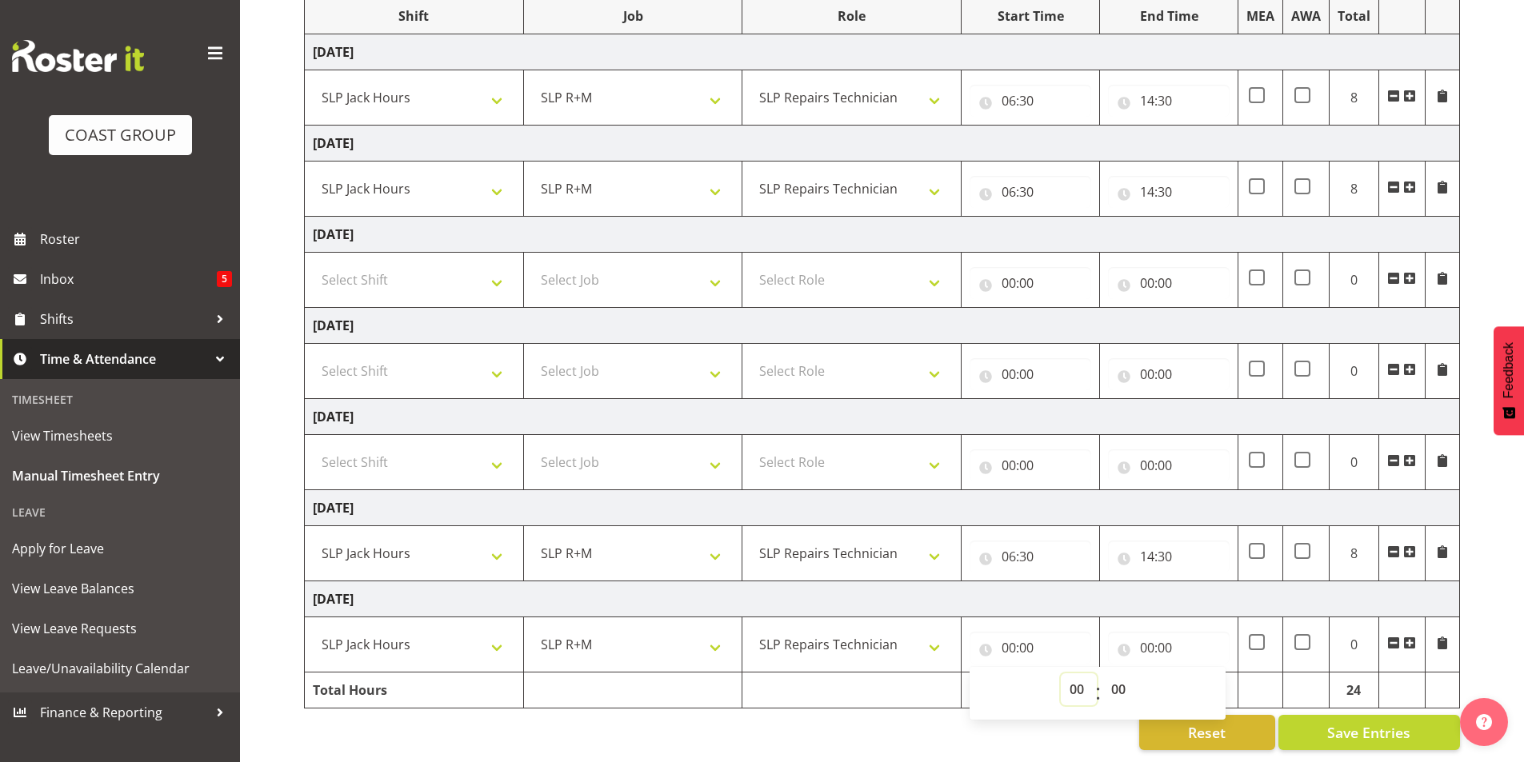
click at [1076, 681] on select "00 01 02 03 04 05 06 07 08 09 10 11 12 13 14 15 16 17 18 19 20 21 22 23" at bounding box center [1079, 690] width 36 height 32
select select "6"
click at [1061, 674] on select "00 01 02 03 04 05 06 07 08 09 10 11 12 13 14 15 16 17 18 19 20 21 22 23" at bounding box center [1079, 690] width 36 height 32
type input "06:00"
click at [1120, 674] on select "00 01 02 03 04 05 06 07 08 09 10 11 12 13 14 15 16 17 18 19 20 21 22 23 24 25 2…" at bounding box center [1120, 690] width 36 height 32
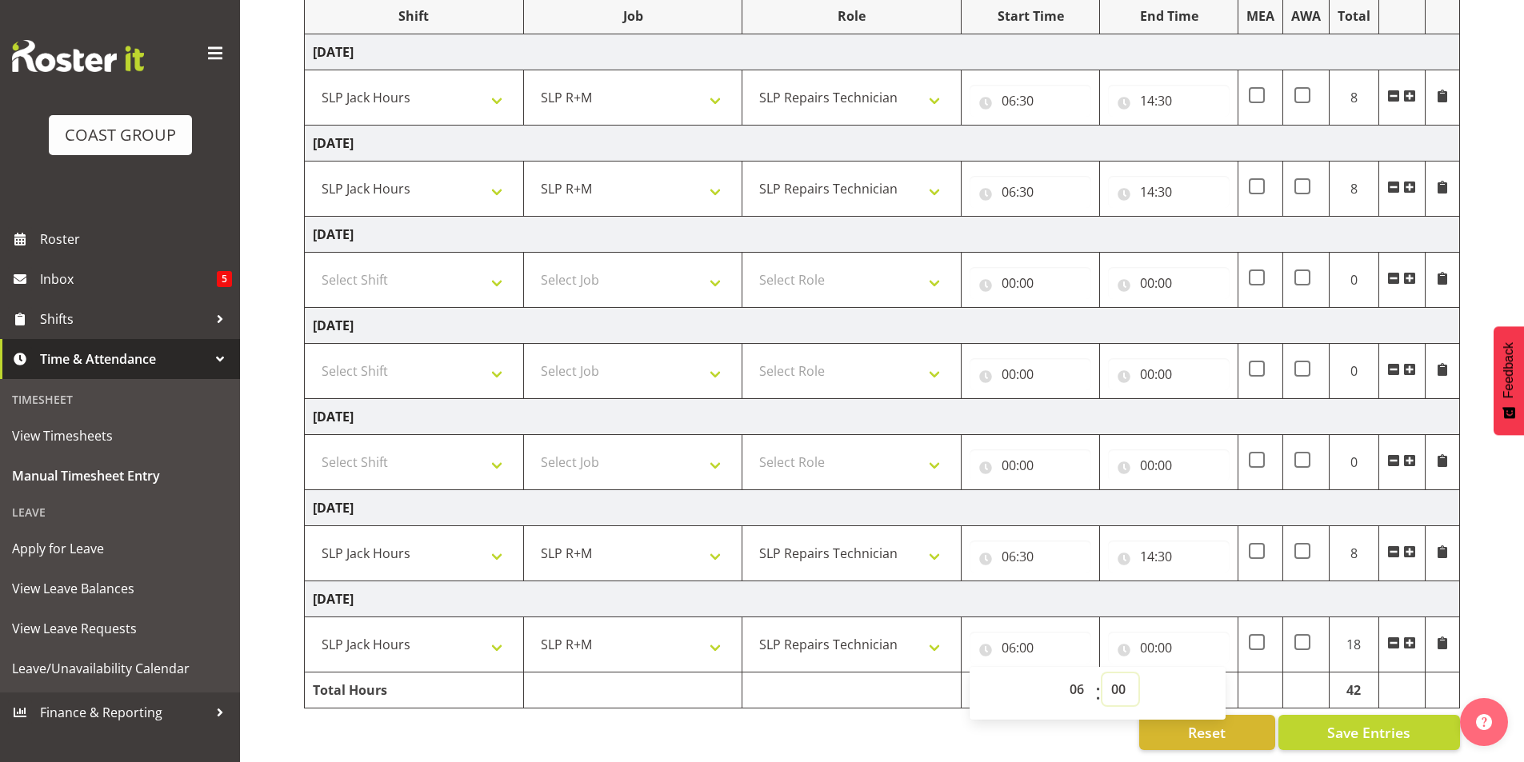
select select "30"
click at [1102, 674] on select "00 01 02 03 04 05 06 07 08 09 10 11 12 13 14 15 16 17 18 19 20 21 22 23 24 25 2…" at bounding box center [1120, 690] width 36 height 32
type input "06:30"
click at [1152, 637] on input "00:00" at bounding box center [1169, 648] width 122 height 32
click at [1216, 678] on select "00 01 02 03 04 05 06 07 08 09 10 11 12 13 14 15 16 17 18 19 20 21 22 23" at bounding box center [1217, 690] width 36 height 32
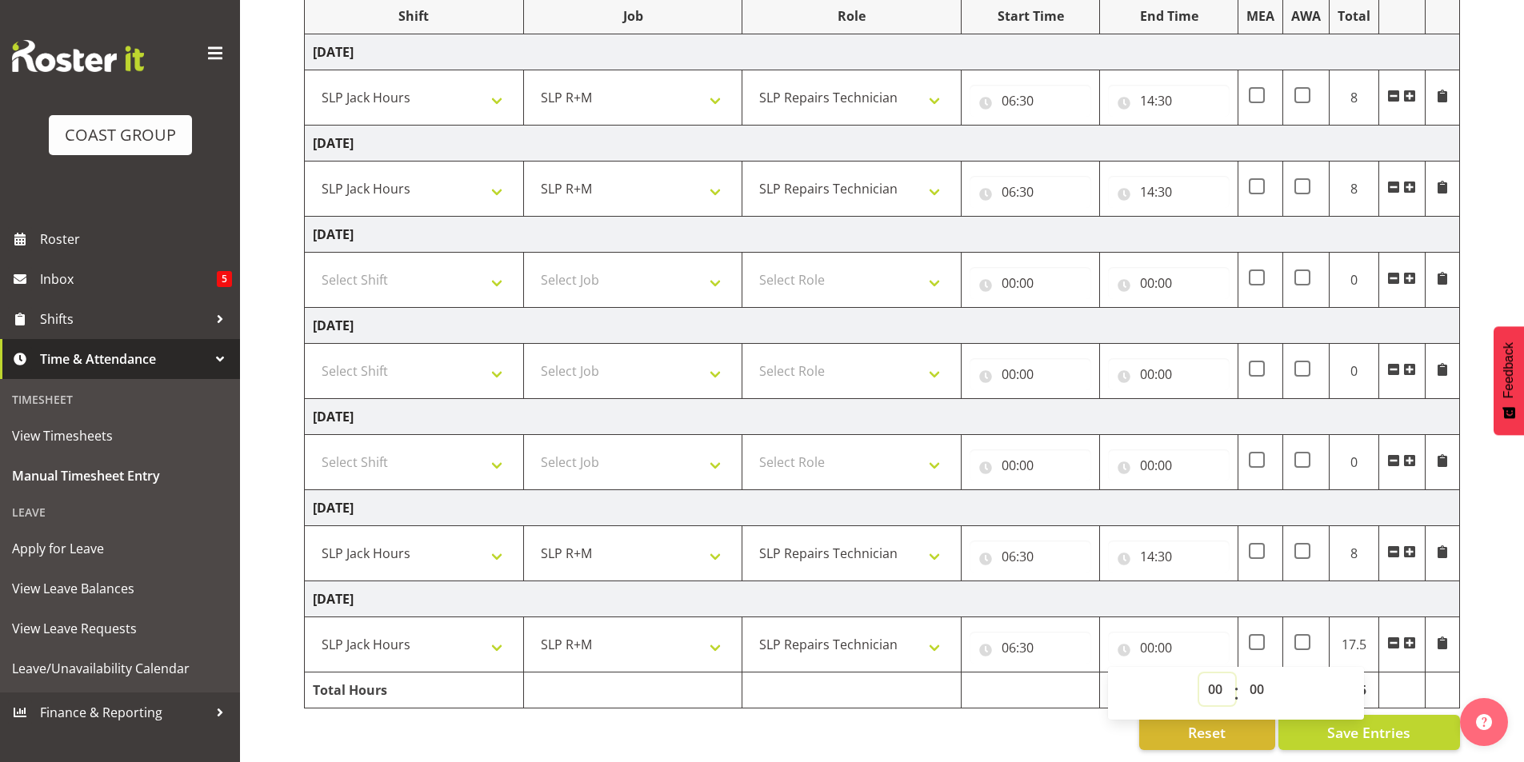
select select "14"
click at [1199, 674] on select "00 01 02 03 04 05 06 07 08 09 10 11 12 13 14 15 16 17 18 19 20 21 22 23" at bounding box center [1217, 690] width 36 height 32
type input "14:00"
click at [1254, 674] on select "00 01 02 03 04 05 06 07 08 09 10 11 12 13 14 15 16 17 18 19 20 21 22 23 24 25 2…" at bounding box center [1259, 690] width 36 height 32
select select "30"
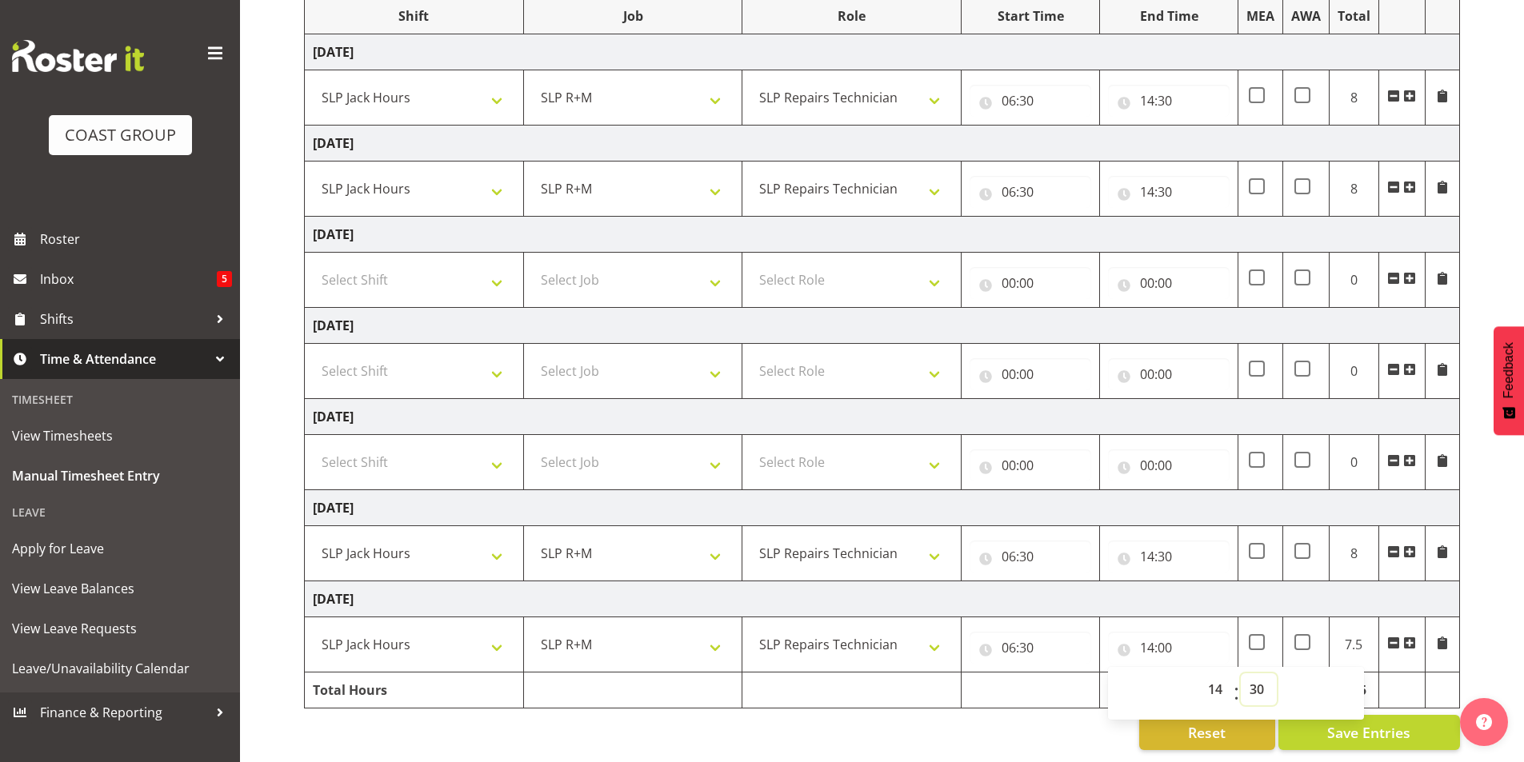
click at [1241, 674] on select "00 01 02 03 04 05 06 07 08 09 10 11 12 13 14 15 16 17 18 19 20 21 22 23 24 25 2…" at bounding box center [1259, 690] width 36 height 32
type input "14:30"
click at [1030, 720] on div "Reset Save Entries" at bounding box center [882, 732] width 1156 height 35
click at [1358, 725] on span "Save Entries" at bounding box center [1368, 732] width 83 height 21
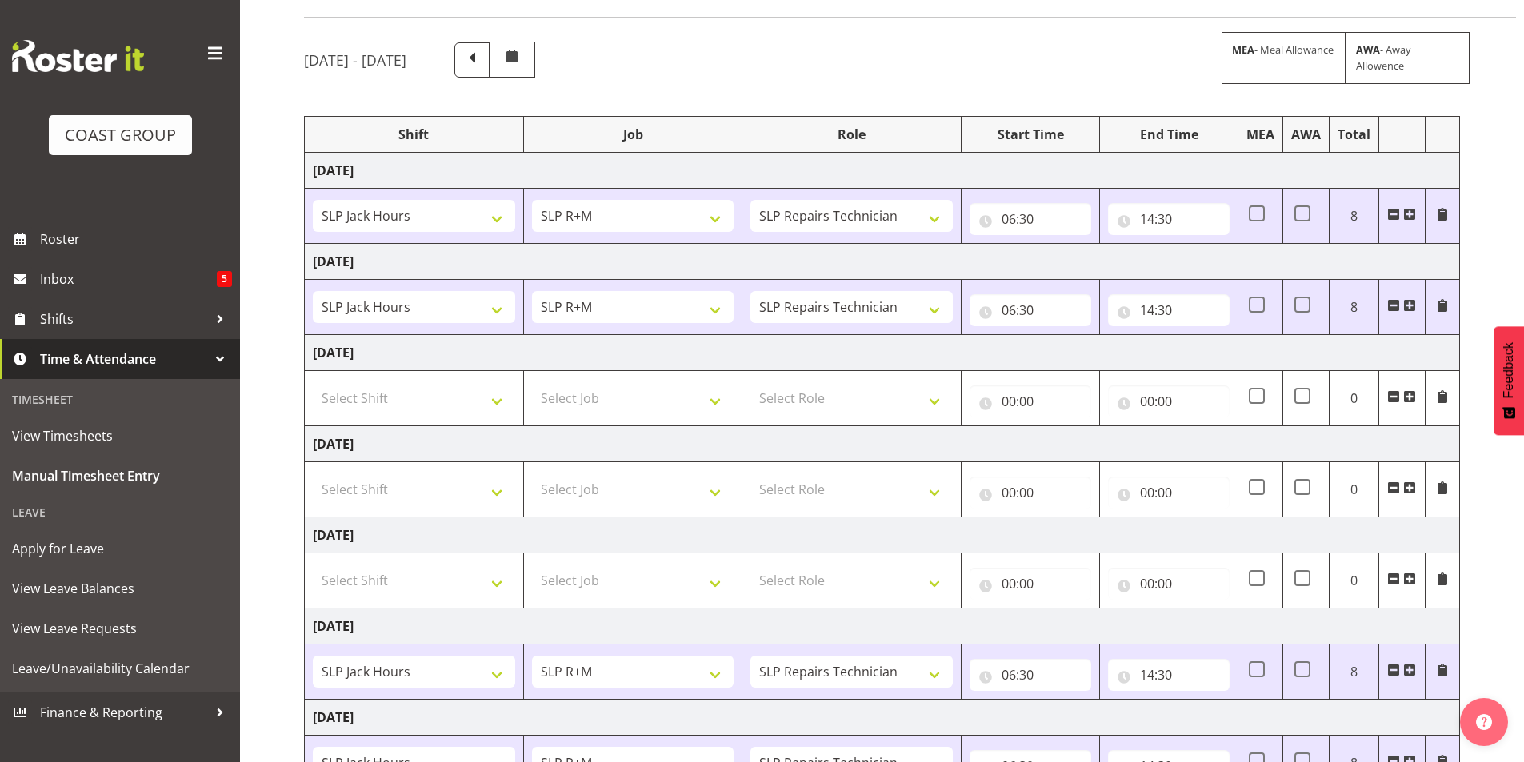
scroll to position [0, 0]
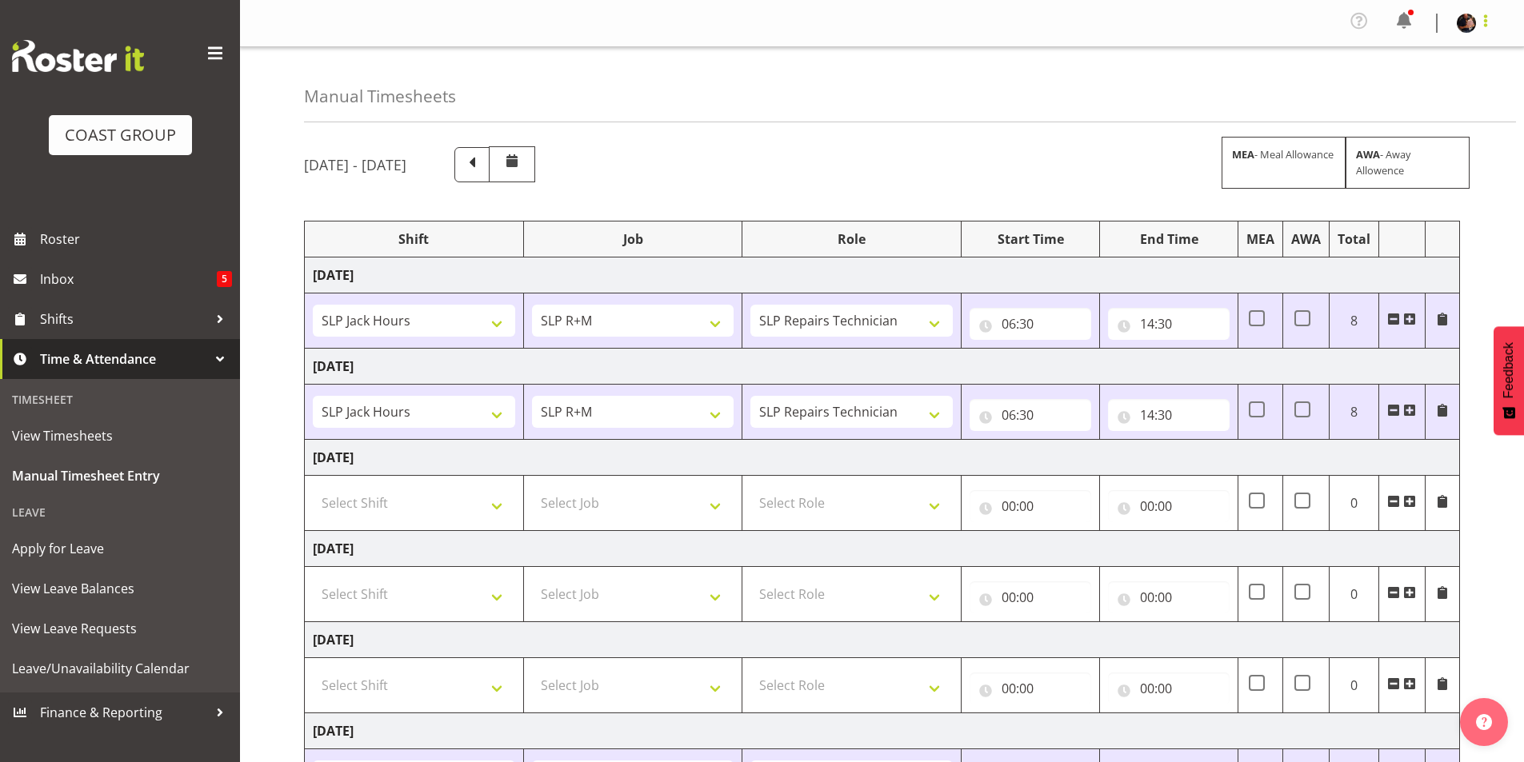
click at [1486, 19] on span at bounding box center [1485, 20] width 19 height 19
click at [1400, 86] on link "Log Out" at bounding box center [1419, 88] width 154 height 29
